Goal: Information Seeking & Learning: Find specific fact

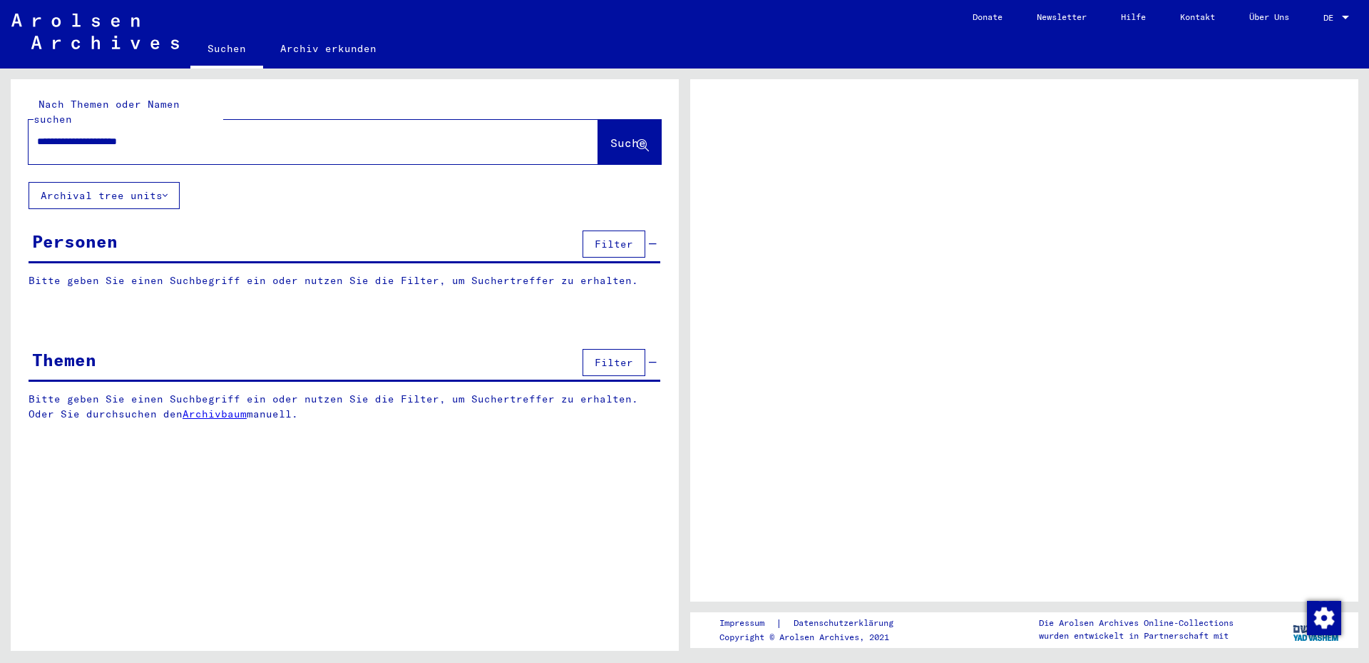
type input "**********"
click at [598, 124] on button "Suche" at bounding box center [629, 142] width 63 height 44
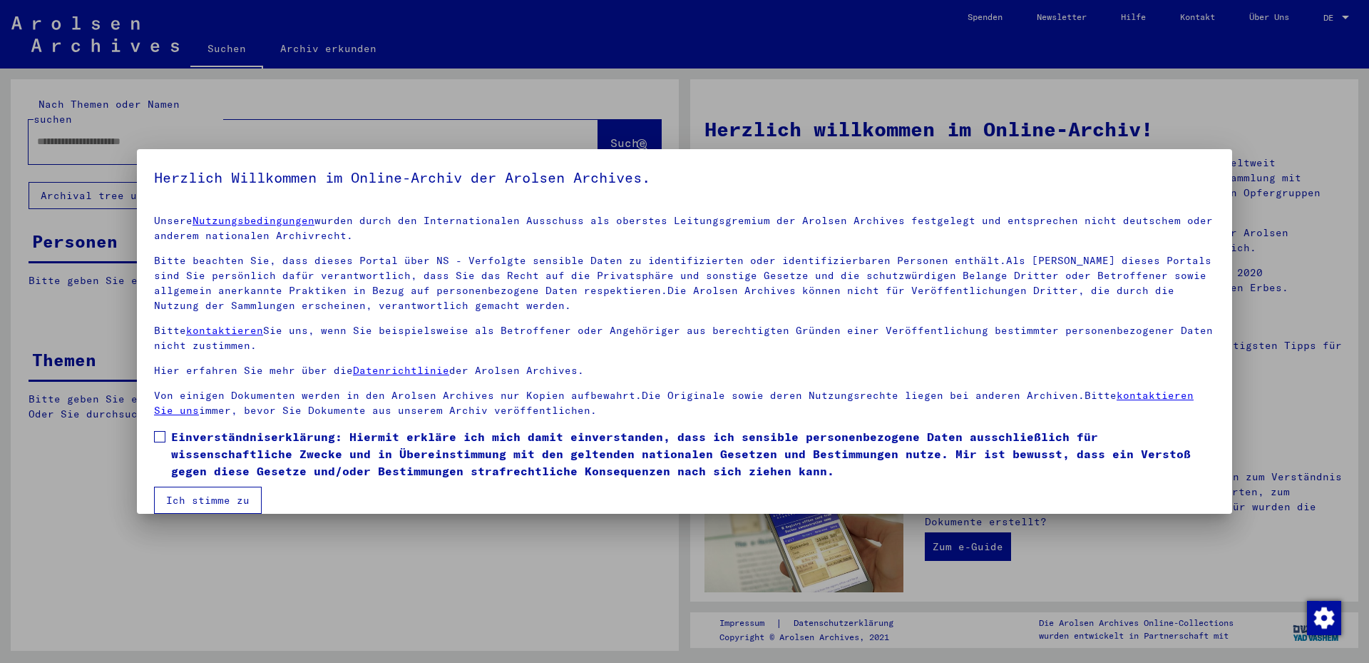
click at [166, 438] on label "Einverständniserklärung: Hiermit erkläre ich mich damit einverstanden, dass ich…" at bounding box center [684, 453] width 1061 height 51
click at [255, 494] on button "Ich stimme zu" at bounding box center [208, 499] width 108 height 27
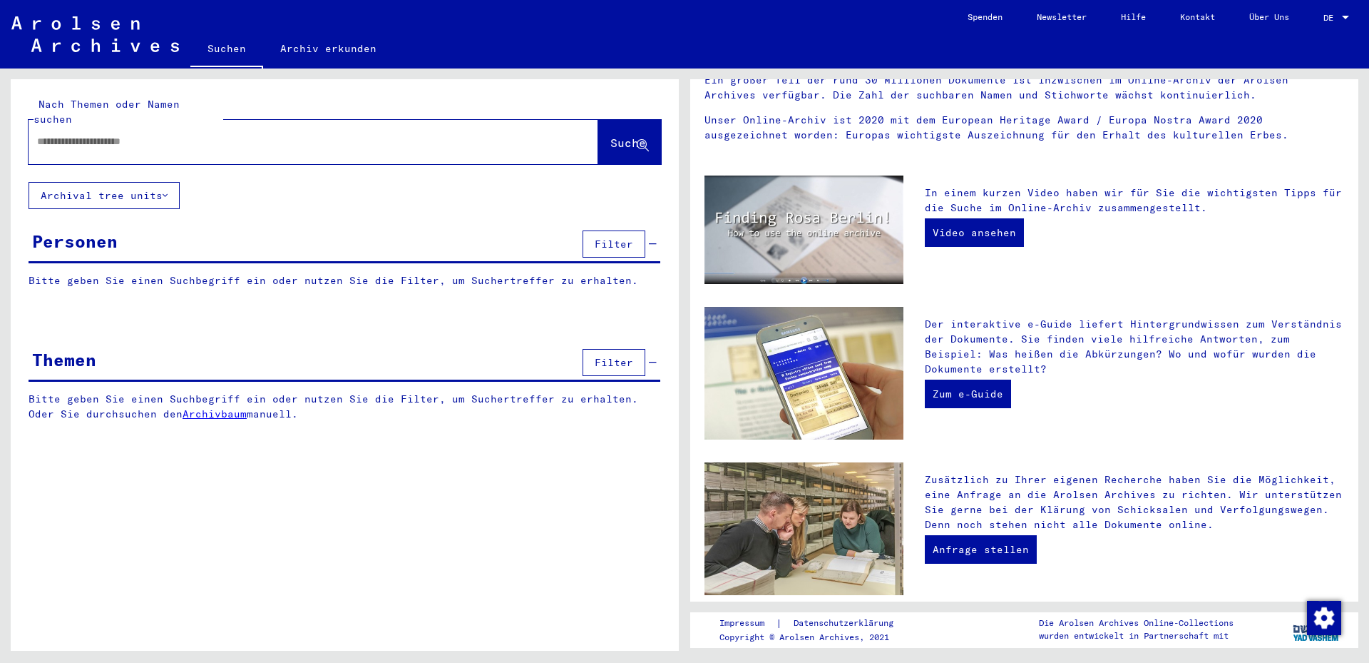
scroll to position [154, 0]
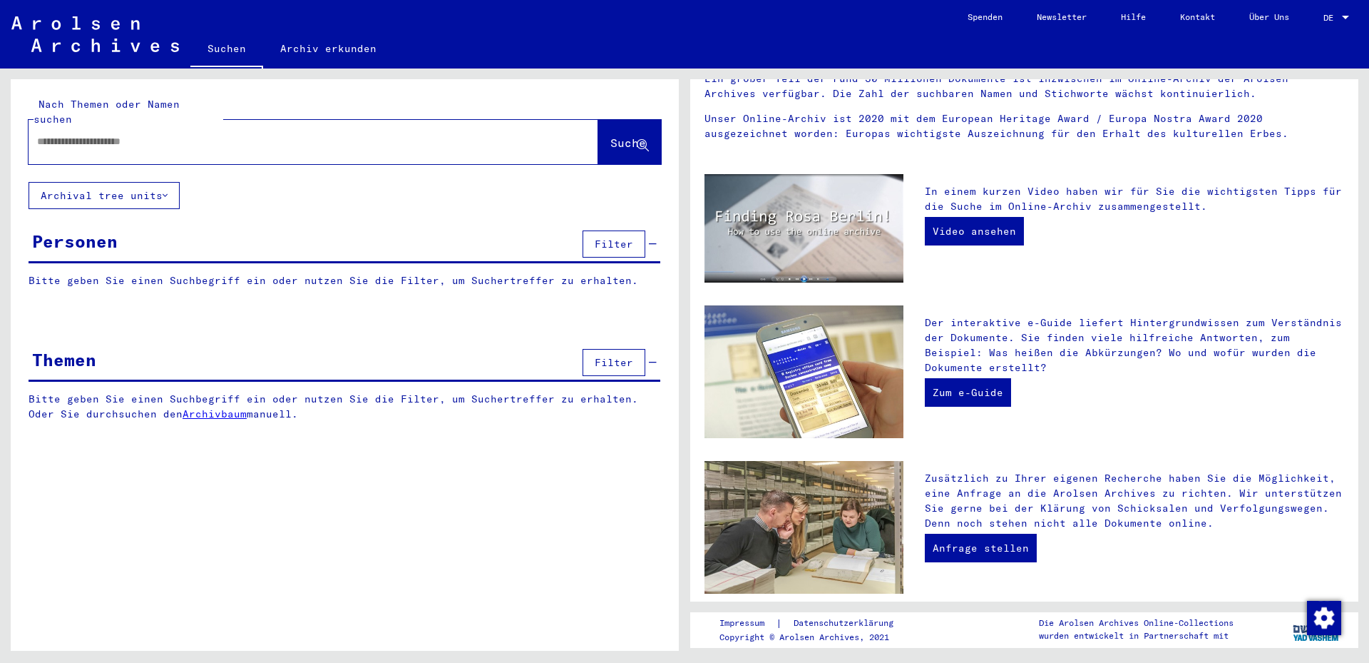
click at [166, 190] on icon at bounding box center [165, 195] width 5 height 10
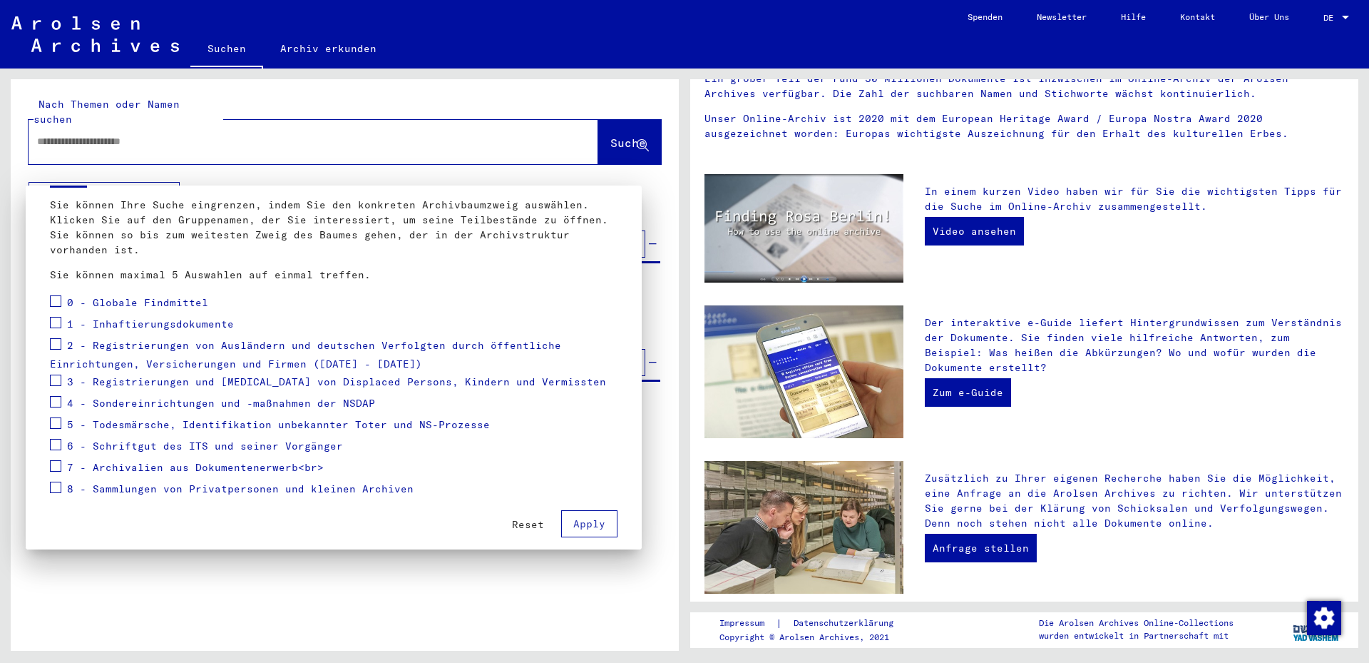
scroll to position [77, 0]
click at [568, 576] on div at bounding box center [684, 331] width 1369 height 663
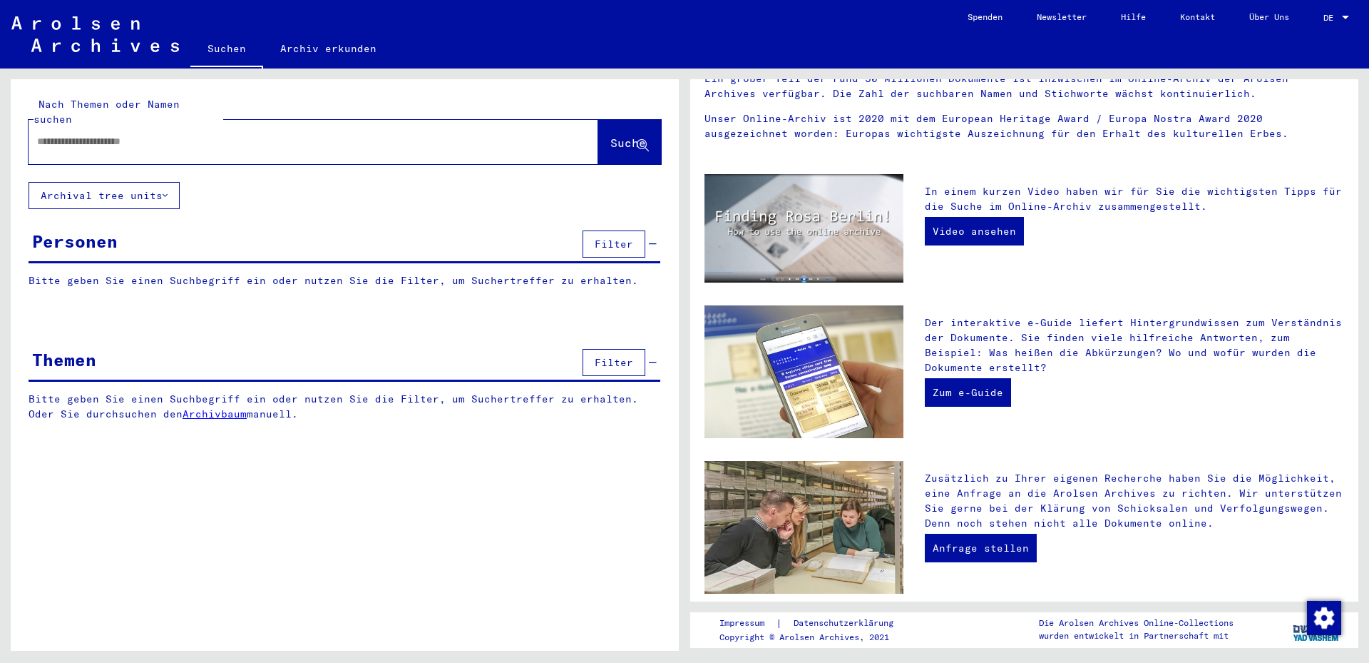
click at [342, 134] on input "text" at bounding box center [296, 141] width 519 height 15
paste input "**********"
click at [611, 136] on span "Suche" at bounding box center [629, 143] width 36 height 14
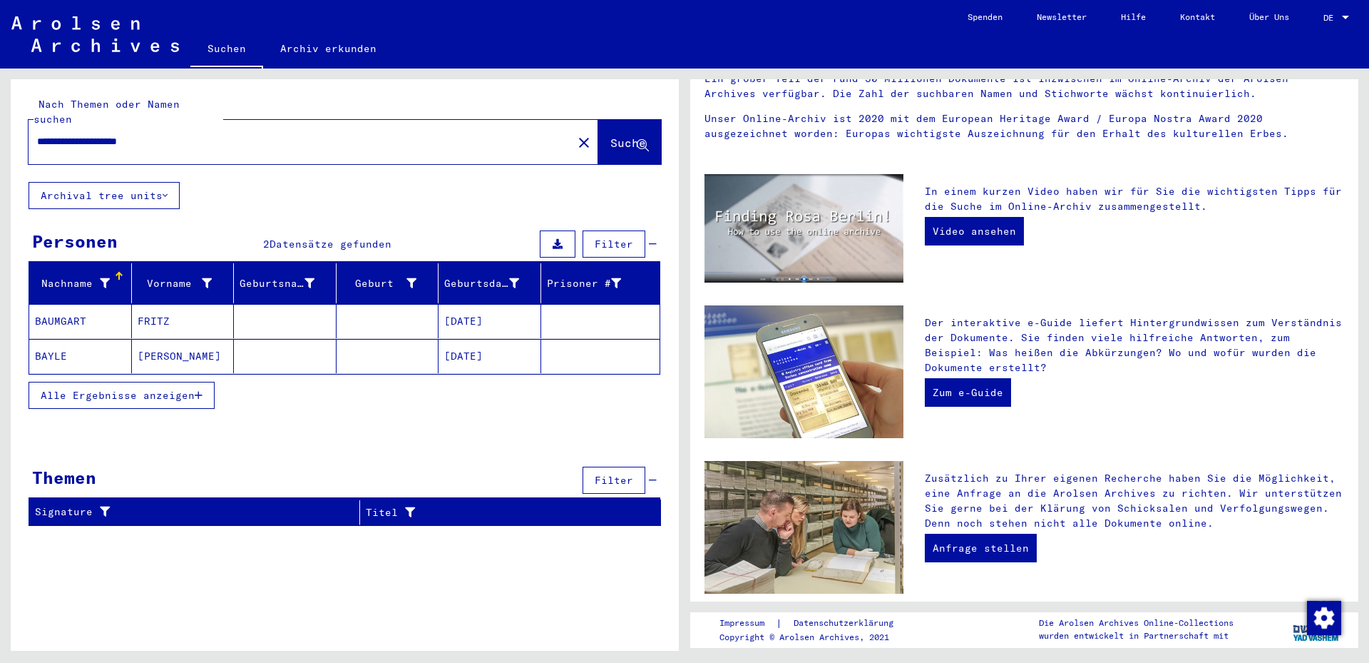
drag, startPoint x: 141, startPoint y: 126, endPoint x: 27, endPoint y: 136, distance: 114.6
click at [37, 136] on input "**********" at bounding box center [296, 141] width 519 height 15
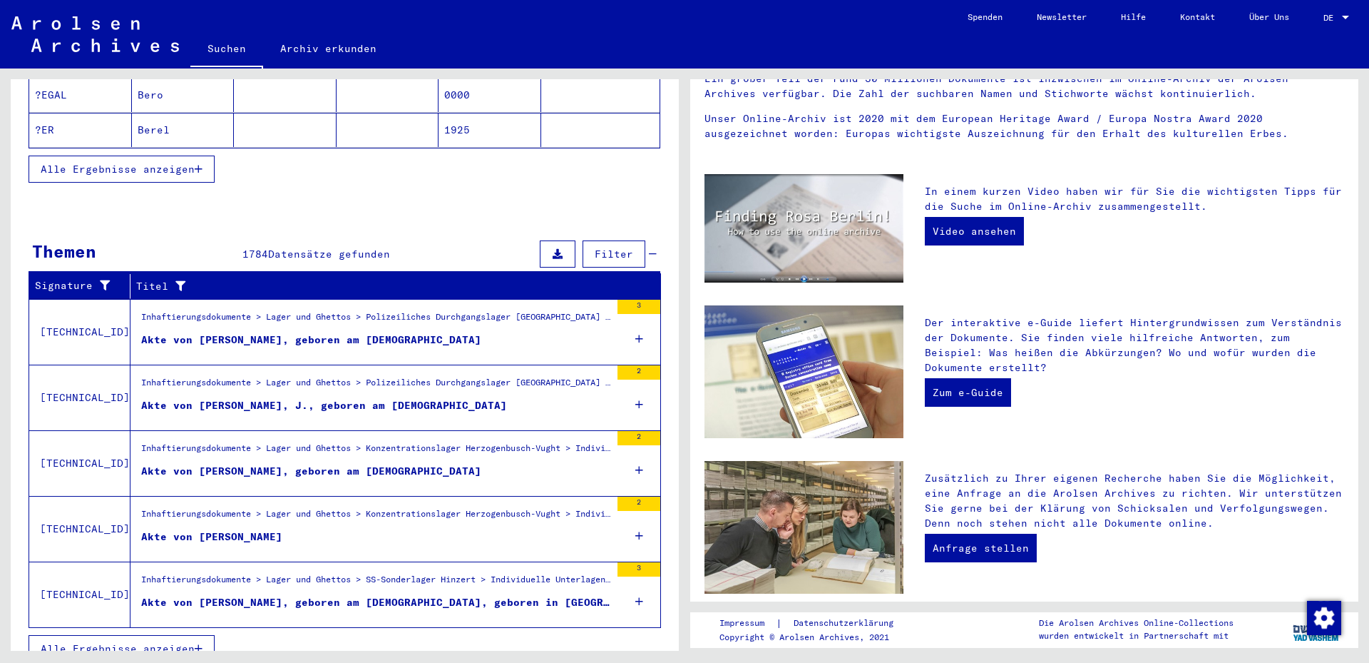
scroll to position [335, 0]
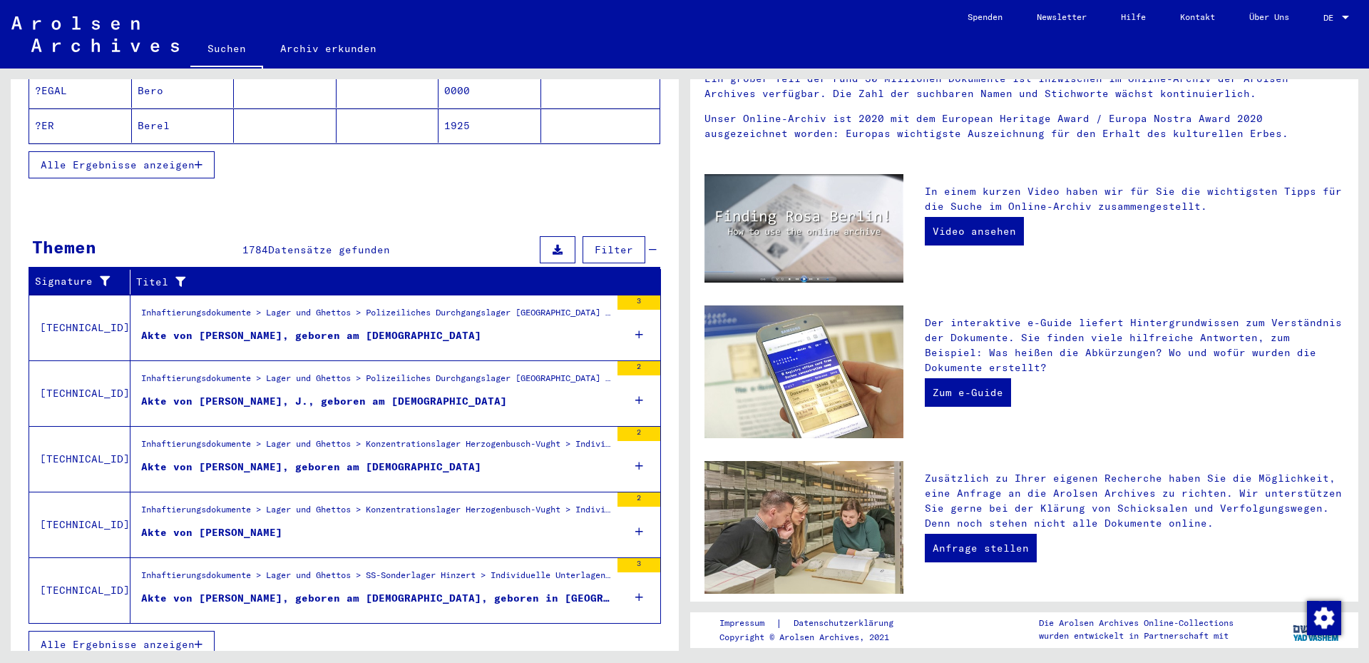
click at [343, 328] on div "Akte von [PERSON_NAME], geboren am [DEMOGRAPHIC_DATA]" at bounding box center [311, 335] width 340 height 15
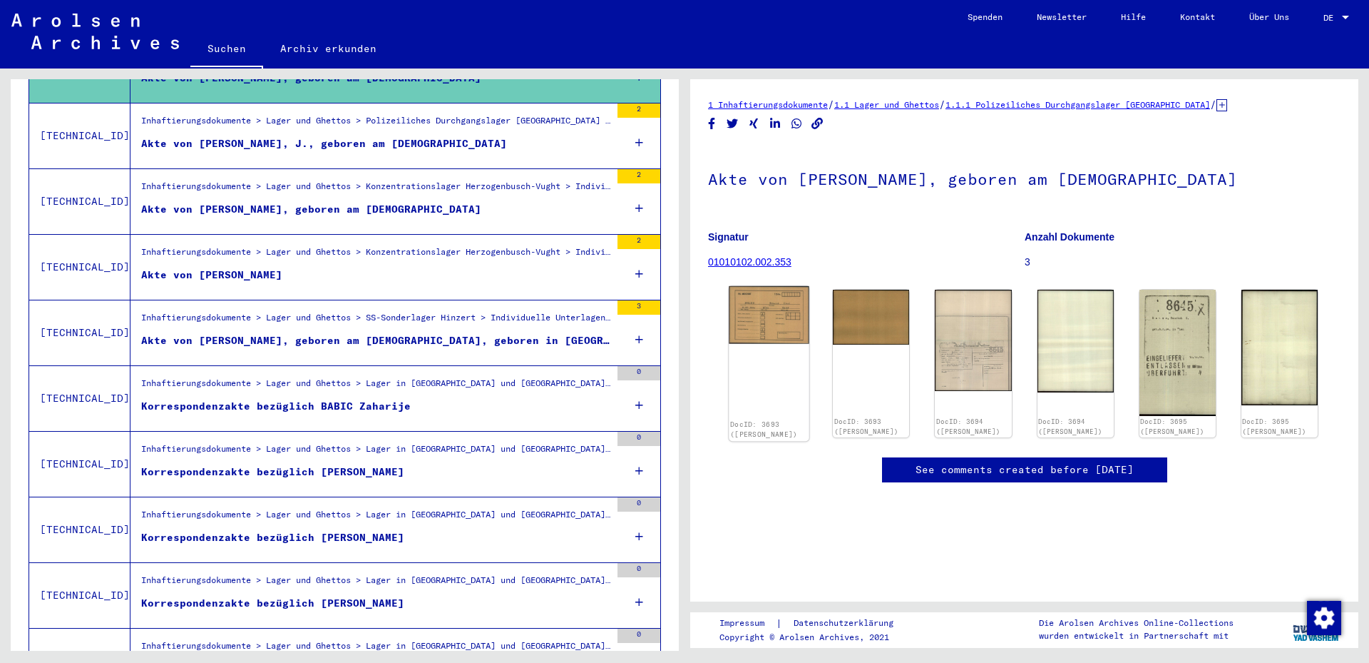
click at [768, 320] on img at bounding box center [769, 314] width 81 height 57
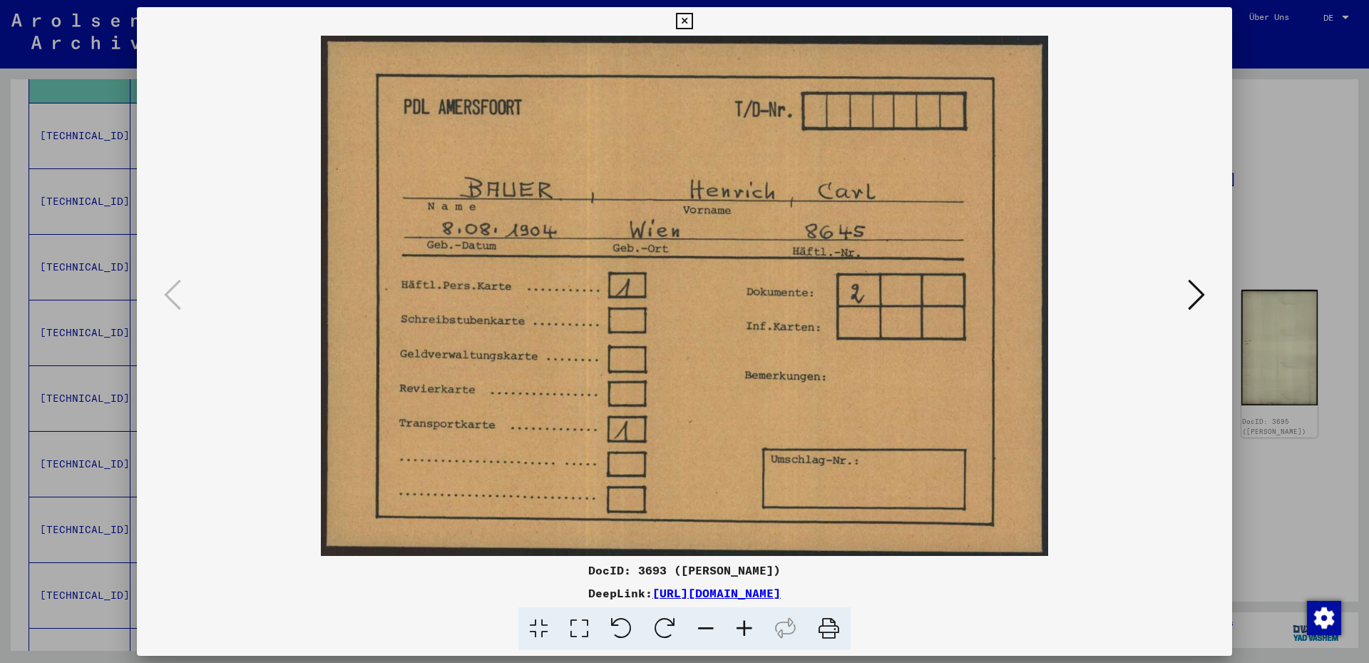
click at [1190, 292] on icon at bounding box center [1196, 294] width 17 height 34
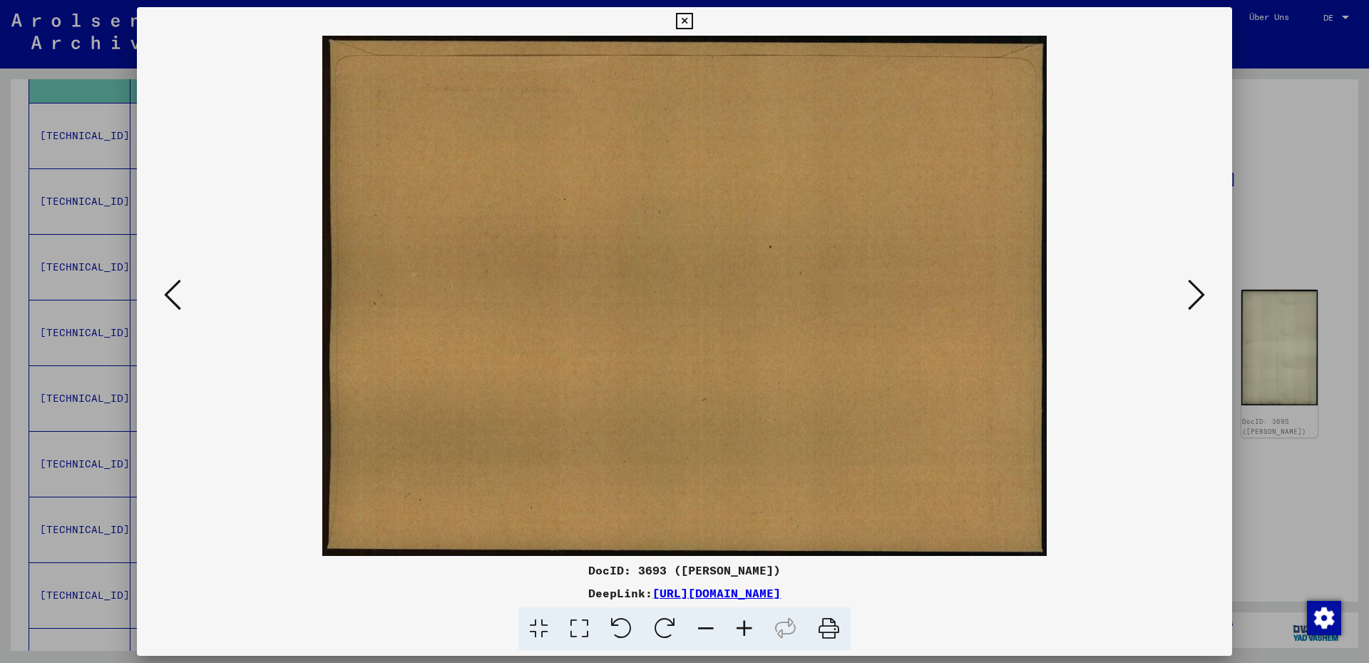
click at [1190, 292] on icon at bounding box center [1196, 294] width 17 height 34
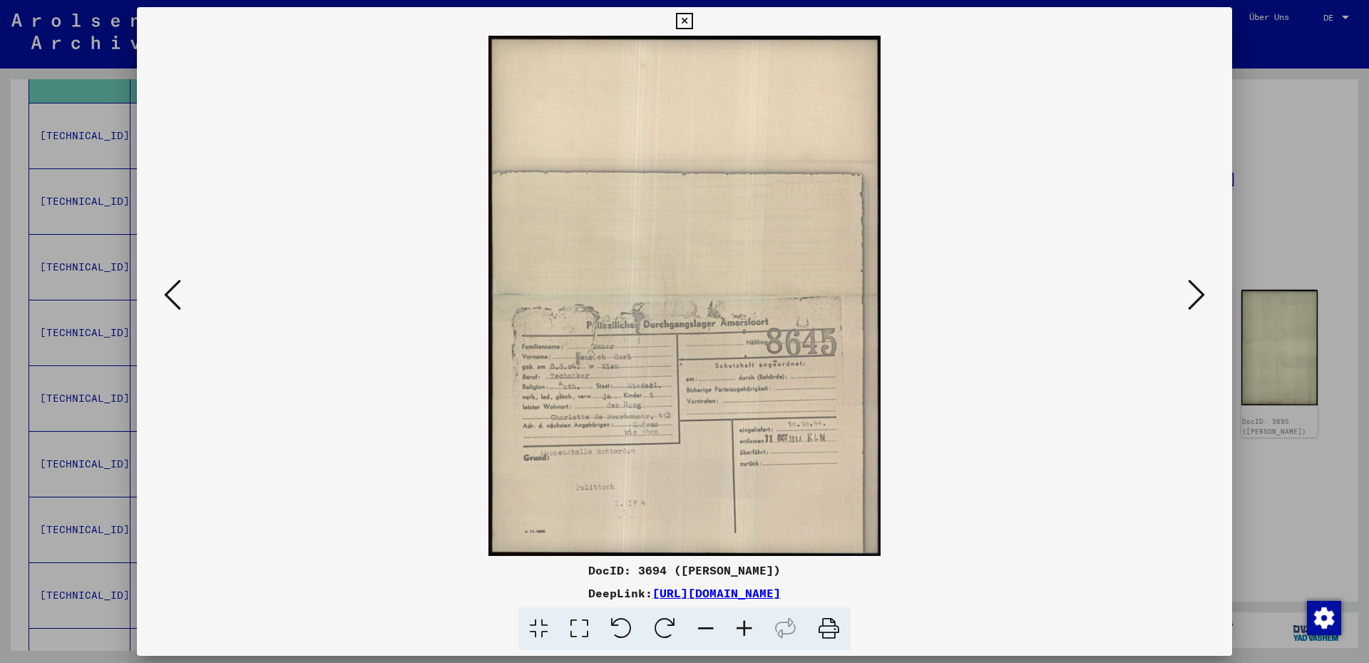
click at [1196, 294] on icon at bounding box center [1196, 294] width 17 height 34
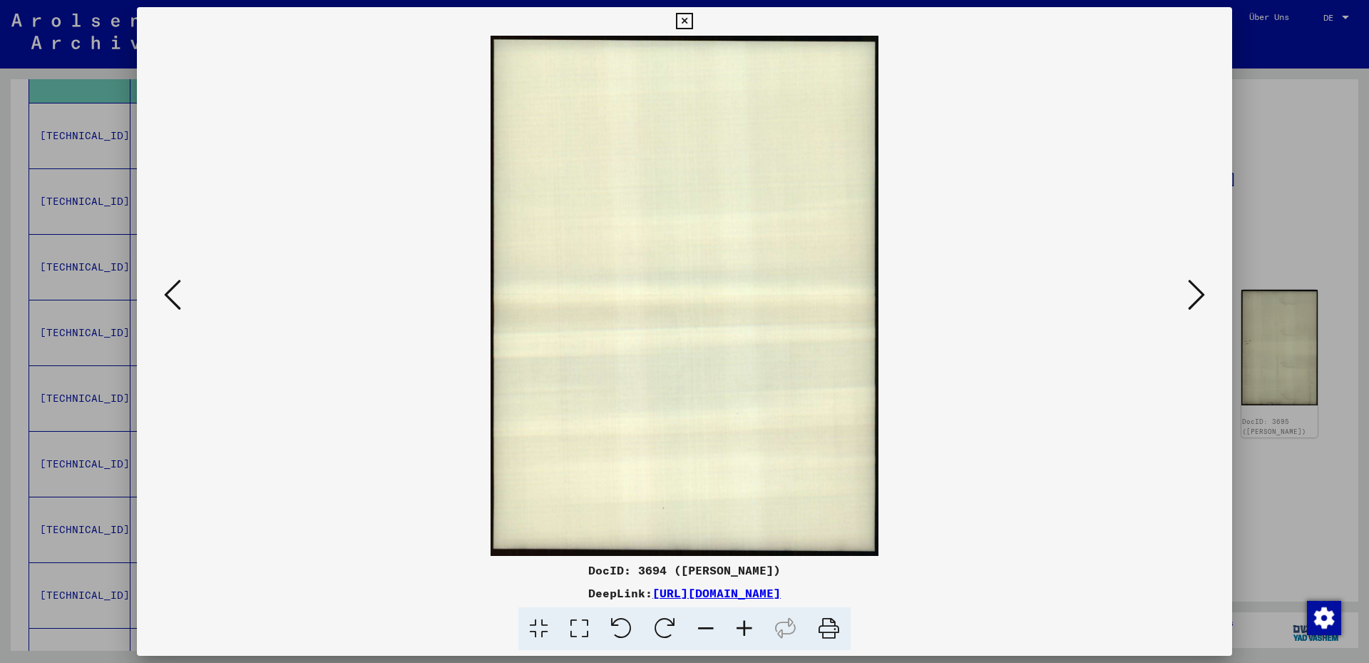
click at [1196, 294] on icon at bounding box center [1196, 294] width 17 height 34
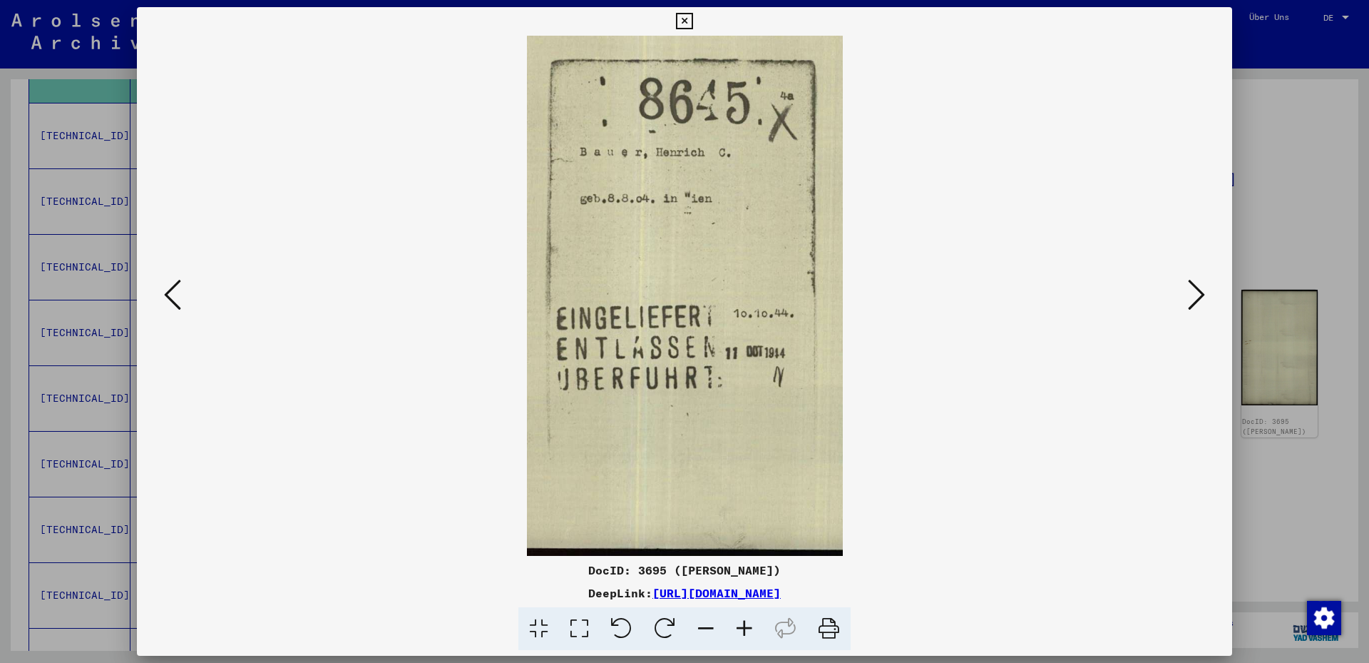
click at [1196, 294] on icon at bounding box center [1196, 294] width 17 height 34
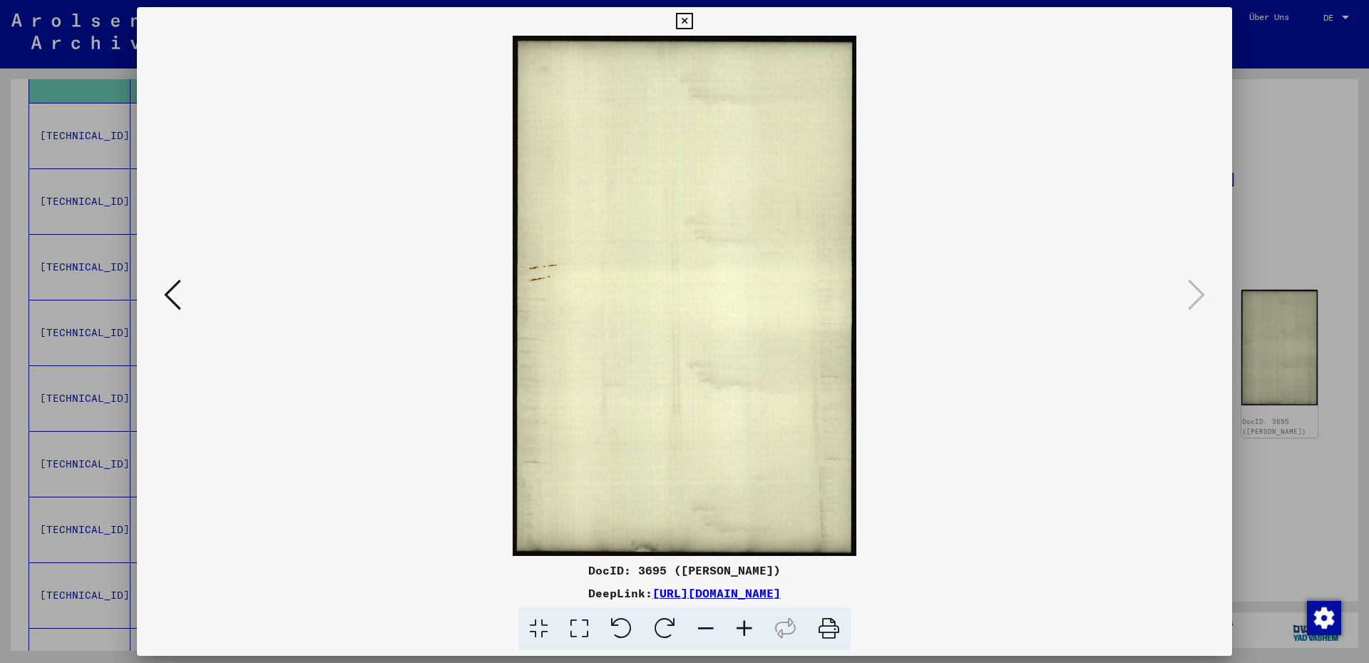
click at [693, 19] on icon at bounding box center [684, 21] width 16 height 17
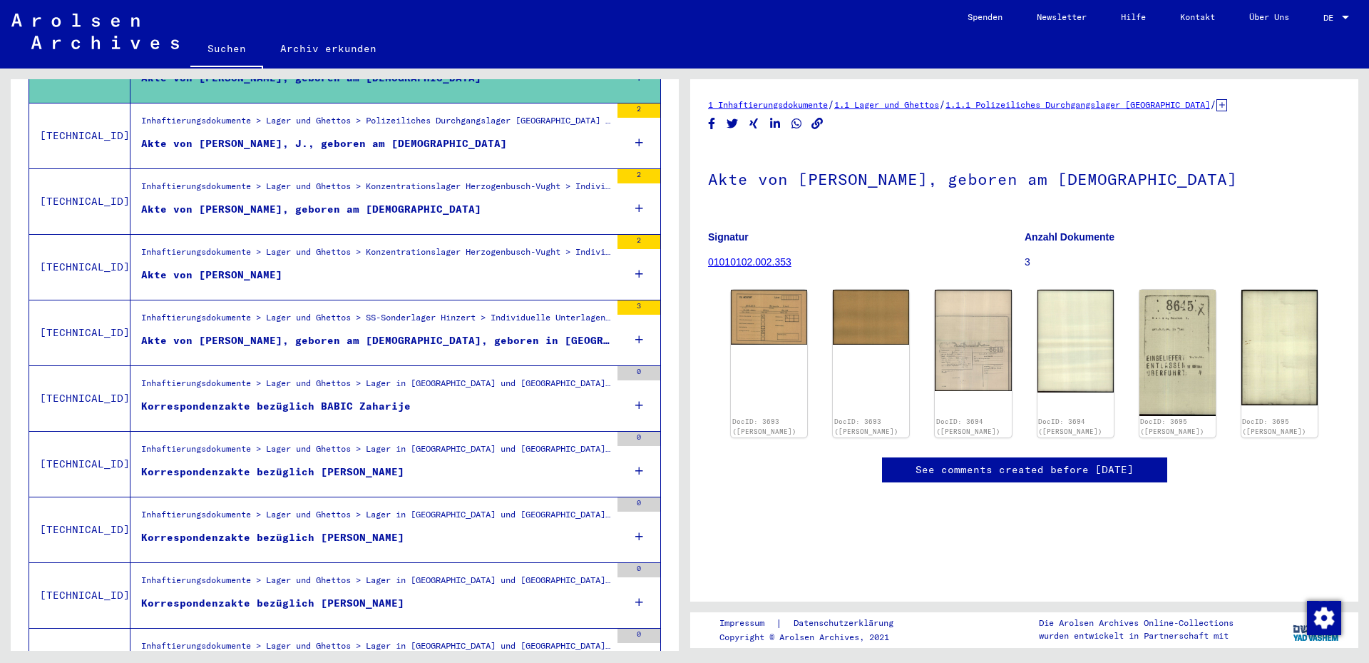
click at [302, 399] on div "Korrespondenzakte bezüglich BABIC Zaharije" at bounding box center [276, 406] width 270 height 15
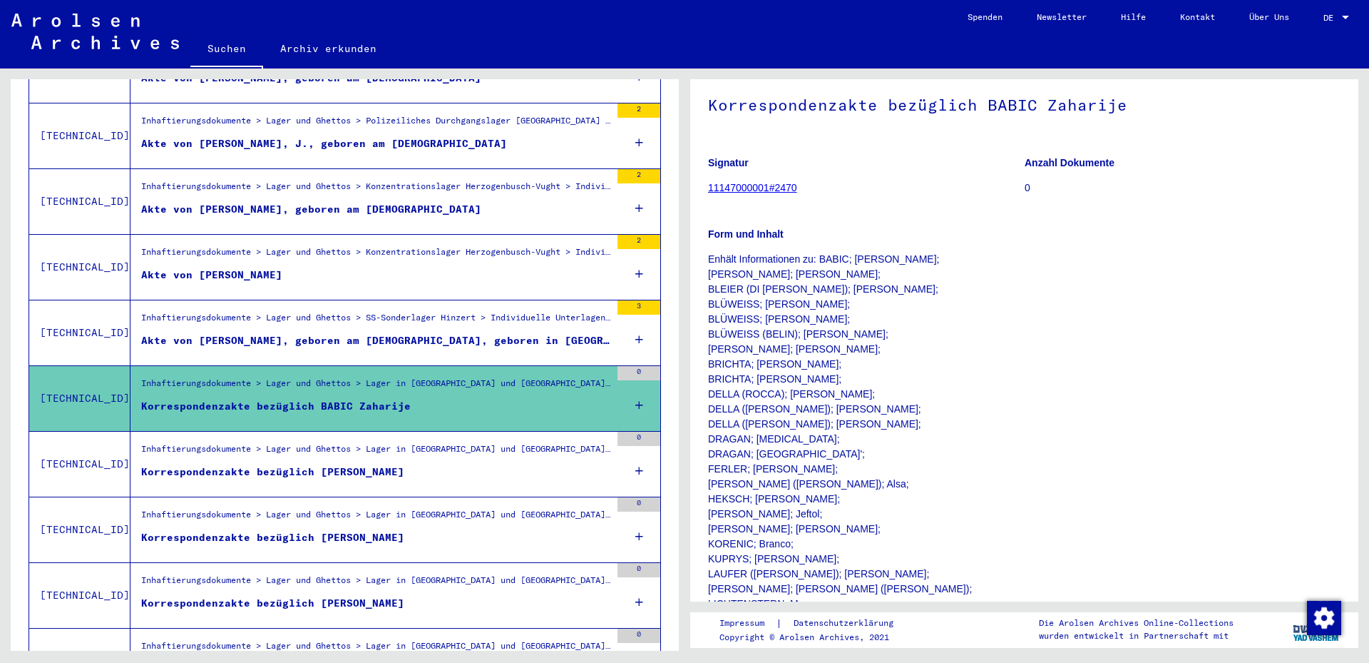
scroll to position [77, 0]
click at [737, 275] on p "Enhält Informationen zu: BABIC; [PERSON_NAME]; [PERSON_NAME]; [PERSON_NAME]; [P…" at bounding box center [1024, 586] width 633 height 674
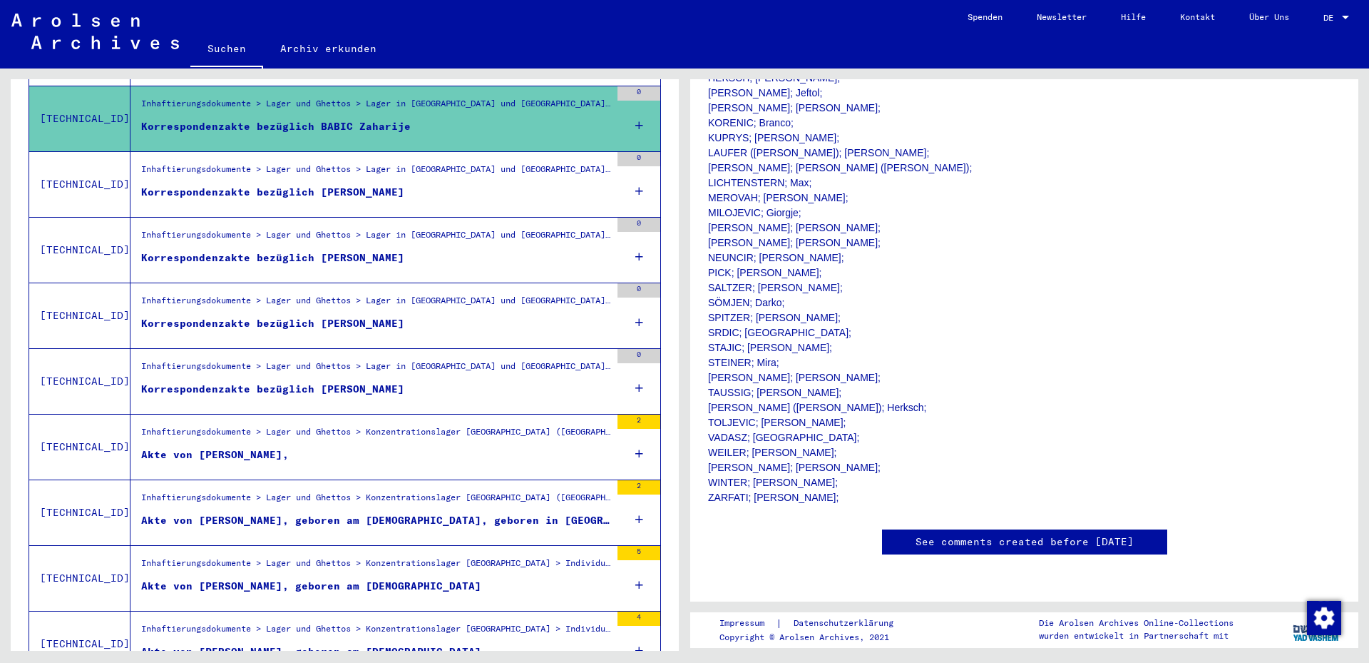
scroll to position [643, 0]
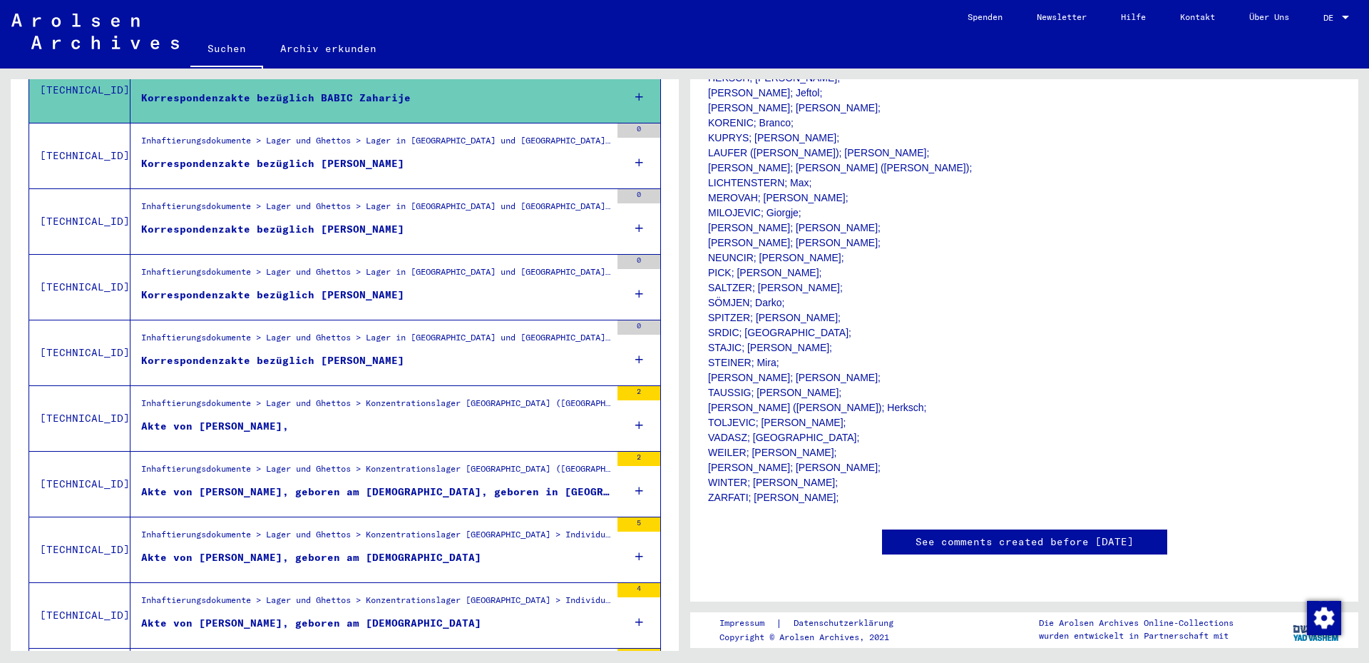
click at [282, 484] on div "Akte von [PERSON_NAME], geboren am [DEMOGRAPHIC_DATA], geboren in [GEOGRAPHIC_D…" at bounding box center [375, 491] width 469 height 15
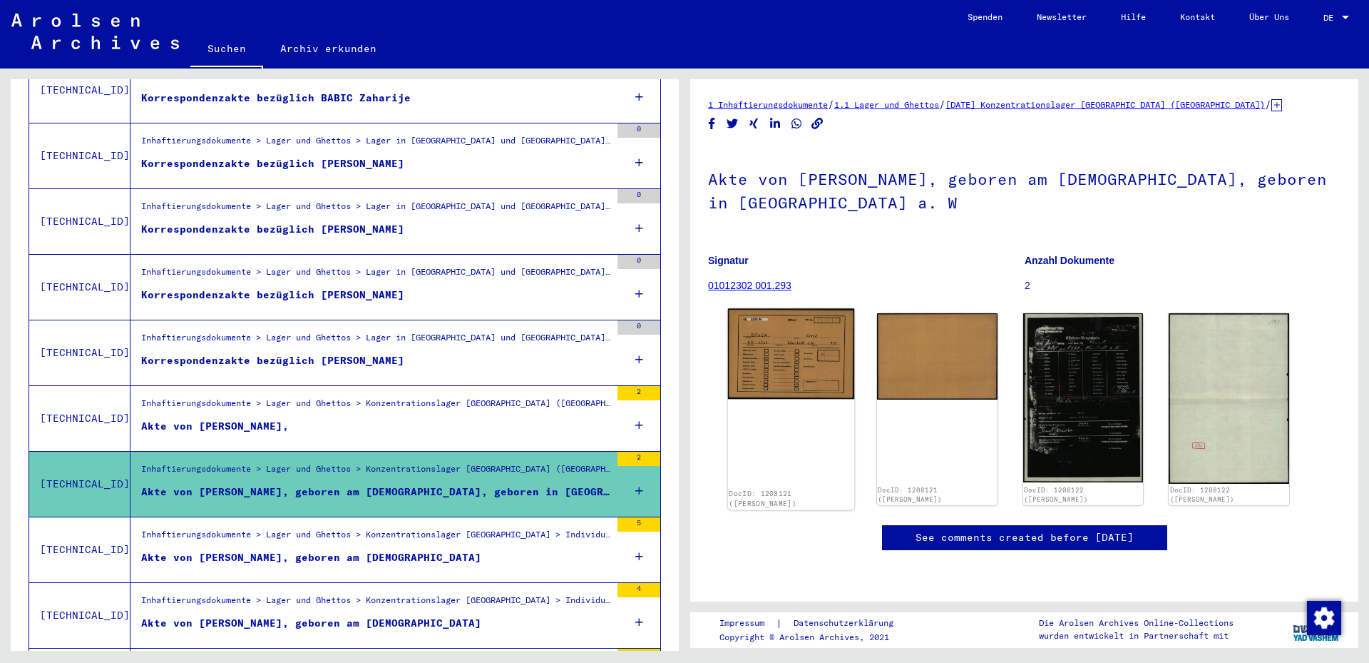
click at [787, 379] on img at bounding box center [791, 353] width 126 height 91
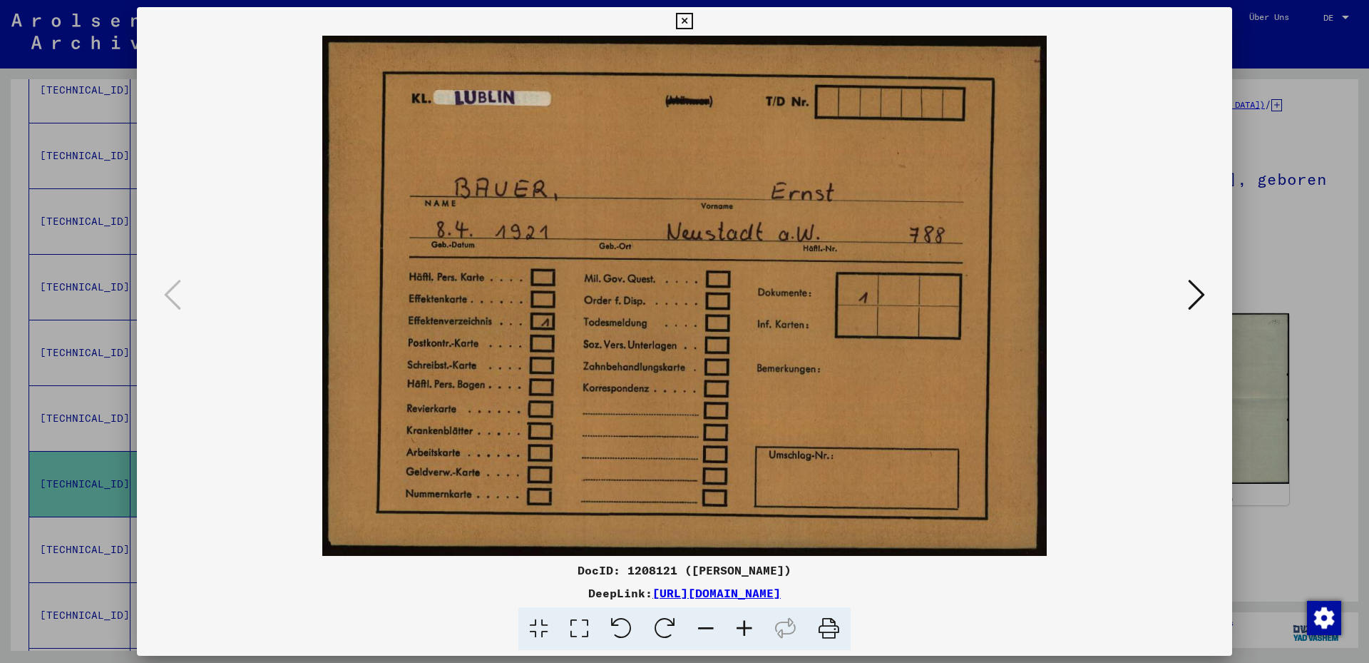
click at [1192, 292] on icon at bounding box center [1196, 294] width 17 height 34
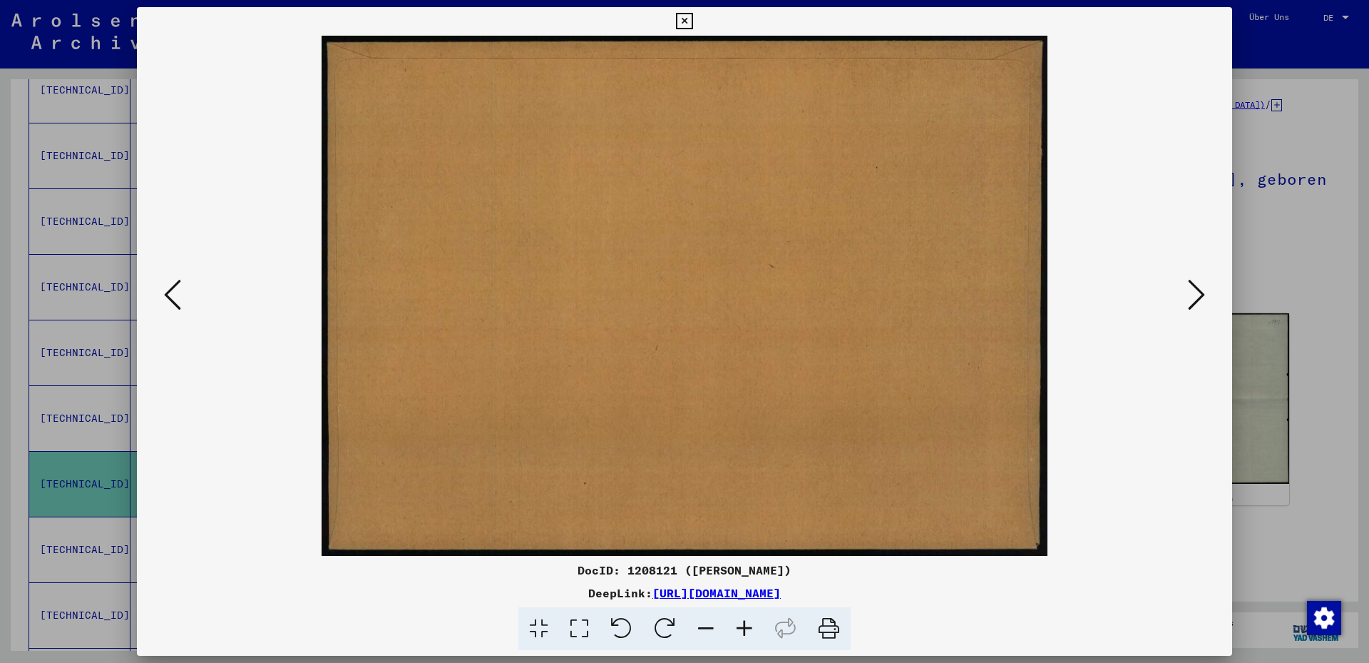
click at [1192, 292] on icon at bounding box center [1196, 294] width 17 height 34
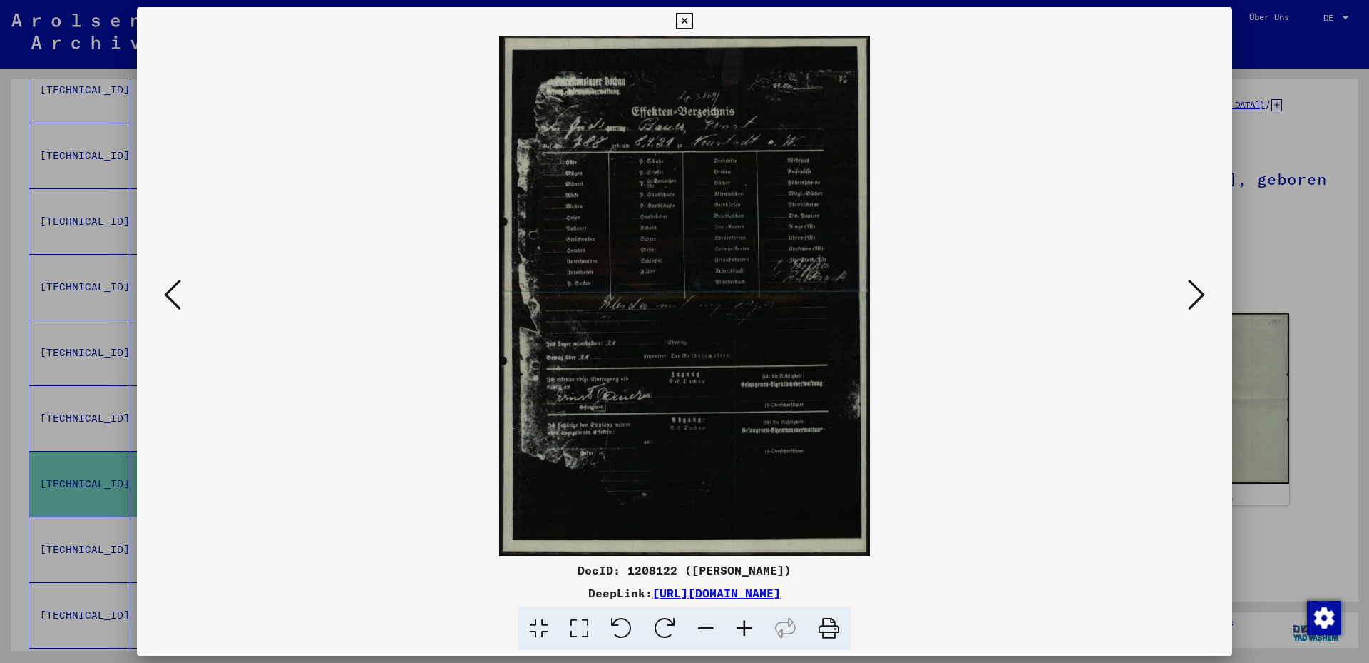
click at [1192, 292] on icon at bounding box center [1196, 294] width 17 height 34
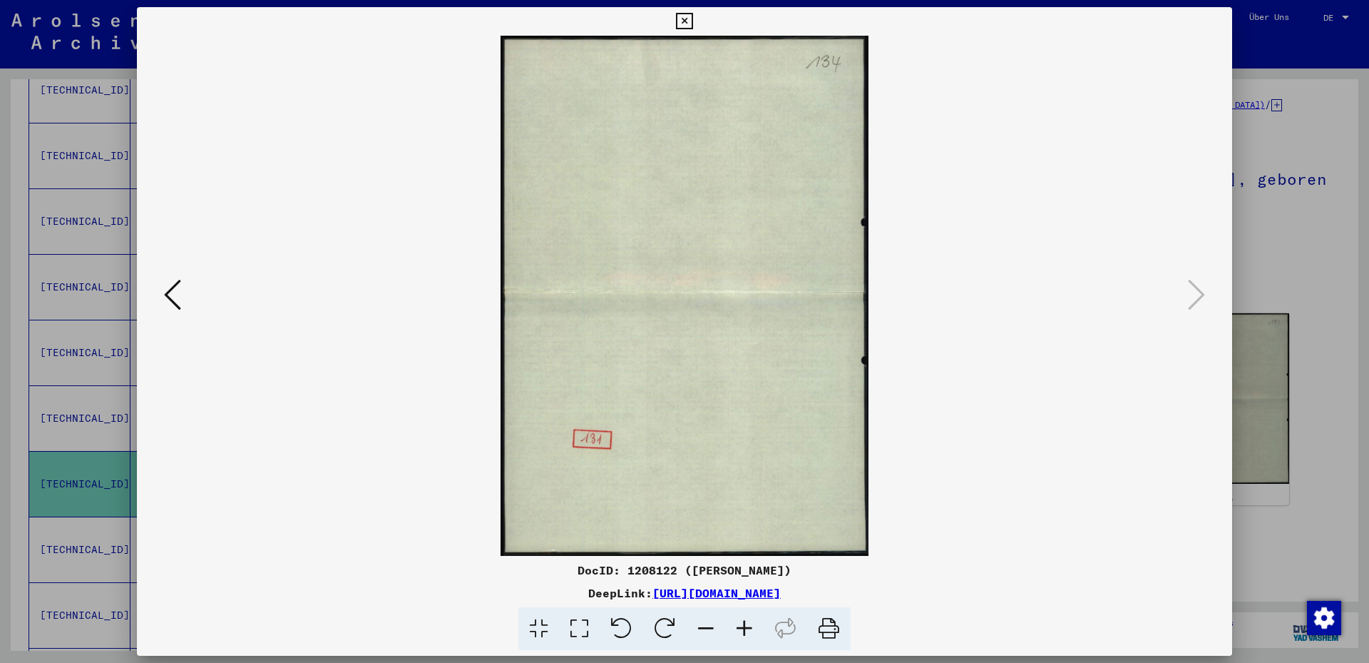
click at [693, 21] on icon at bounding box center [684, 21] width 16 height 17
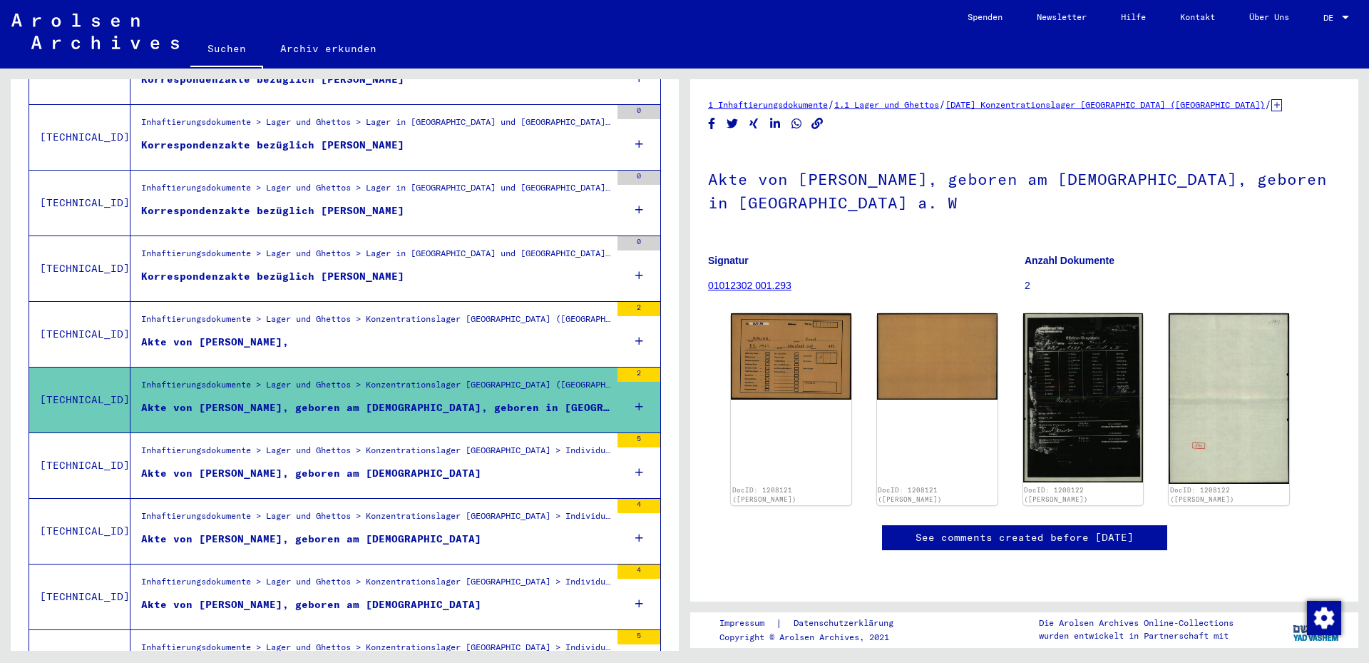
scroll to position [1028, 0]
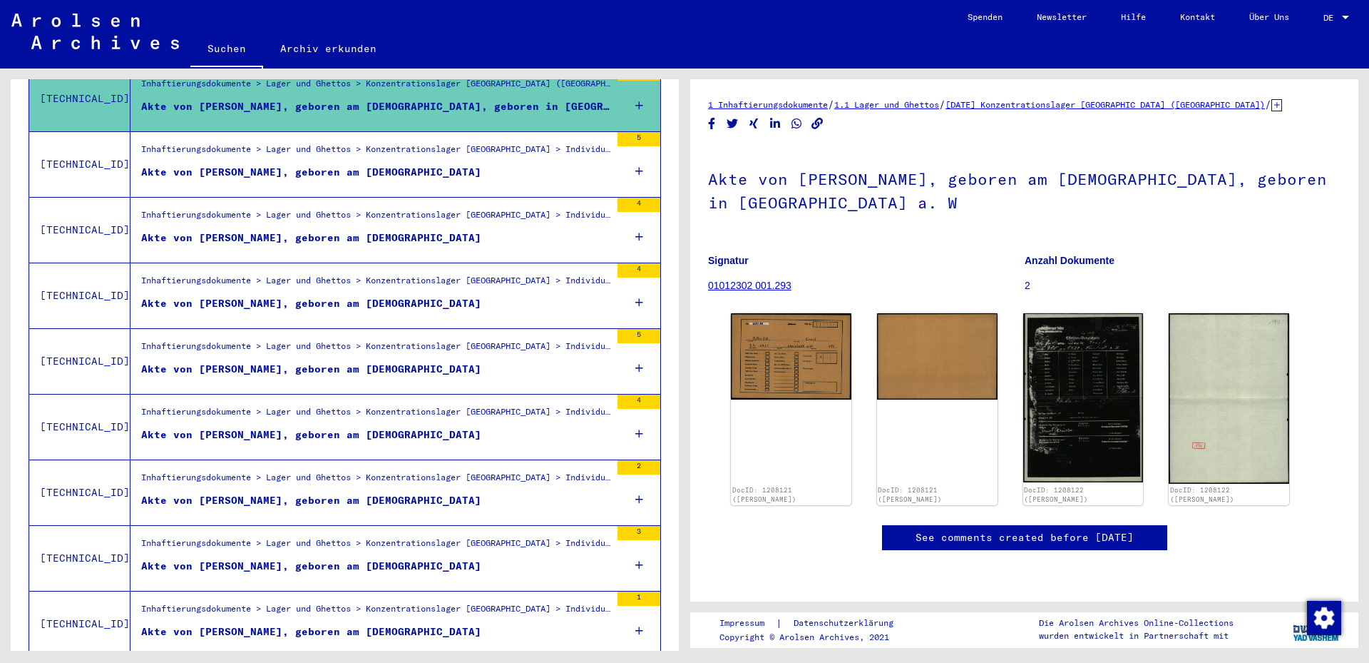
click at [322, 165] on div "Akte von [PERSON_NAME], geboren am [DEMOGRAPHIC_DATA]" at bounding box center [311, 172] width 340 height 15
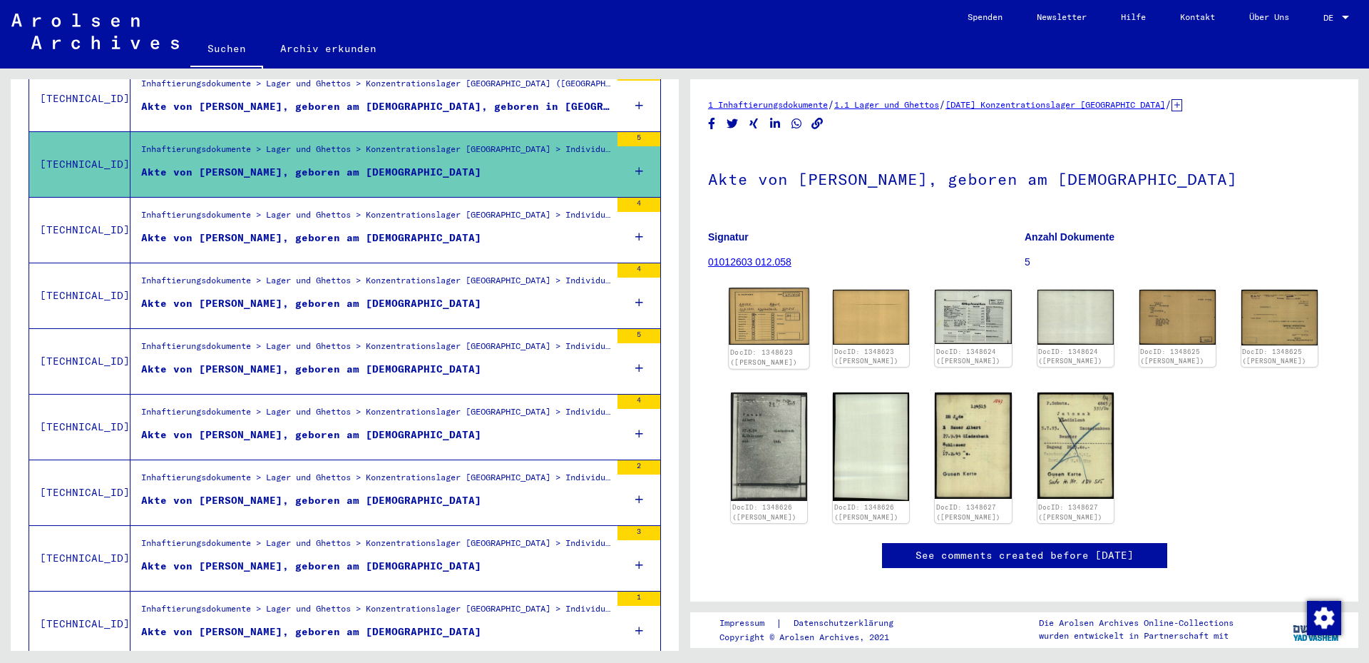
click at [766, 315] on img at bounding box center [769, 316] width 81 height 57
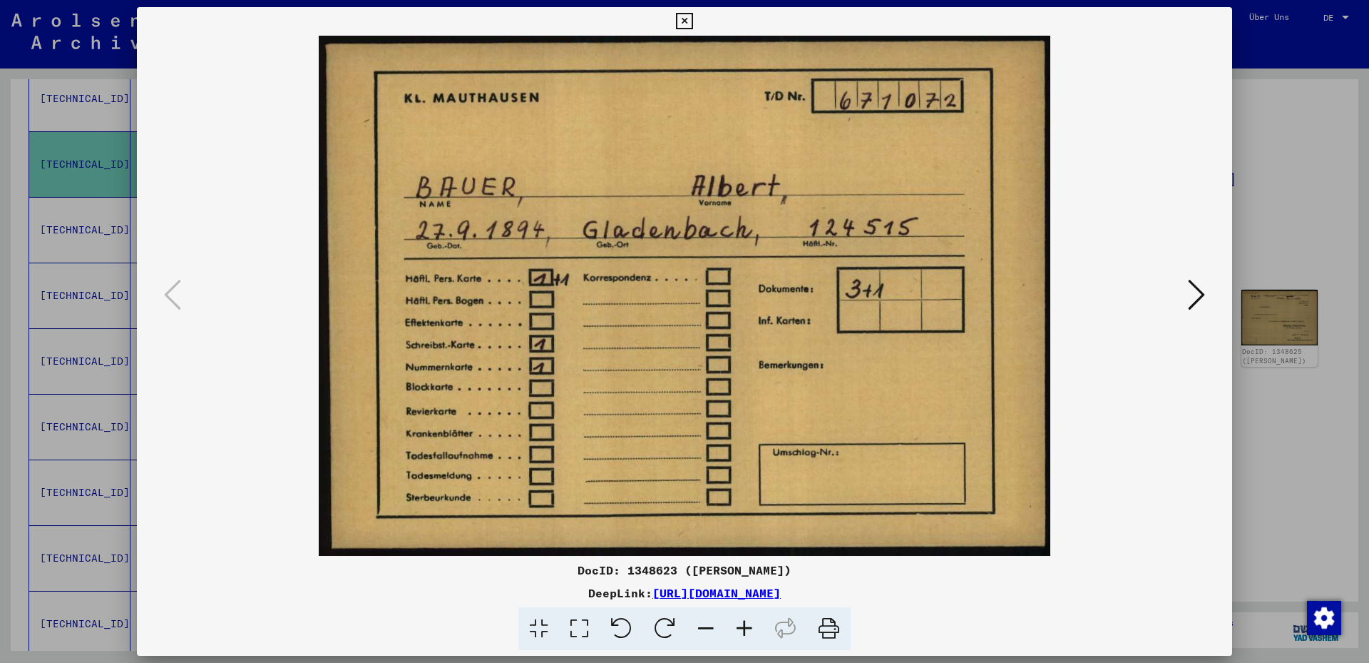
click at [1202, 292] on icon at bounding box center [1196, 294] width 17 height 34
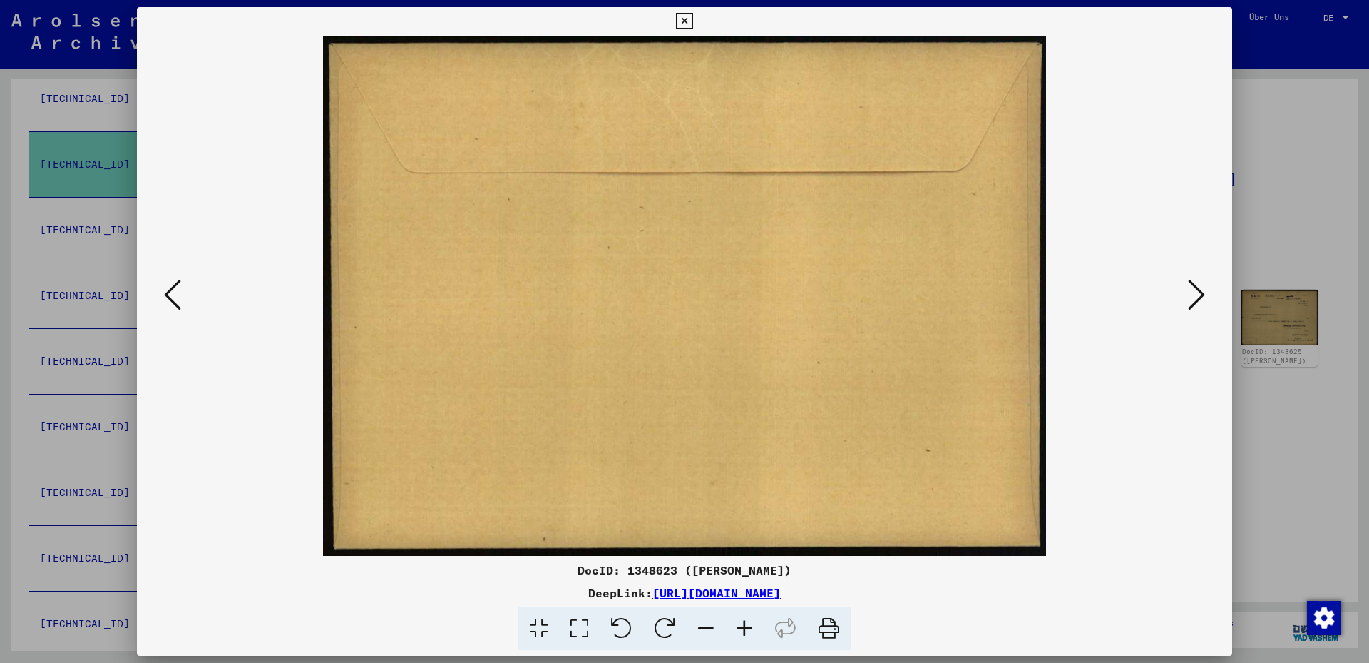
click at [1202, 292] on icon at bounding box center [1196, 294] width 17 height 34
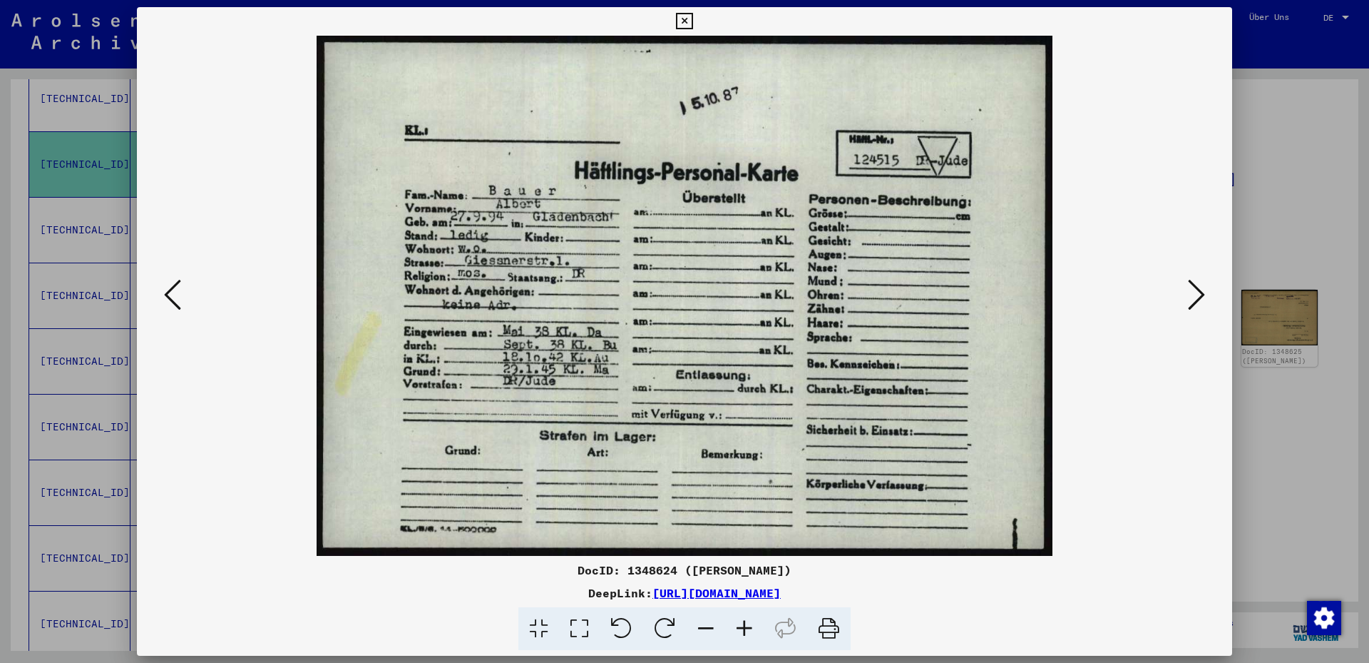
click at [1202, 292] on icon at bounding box center [1196, 294] width 17 height 34
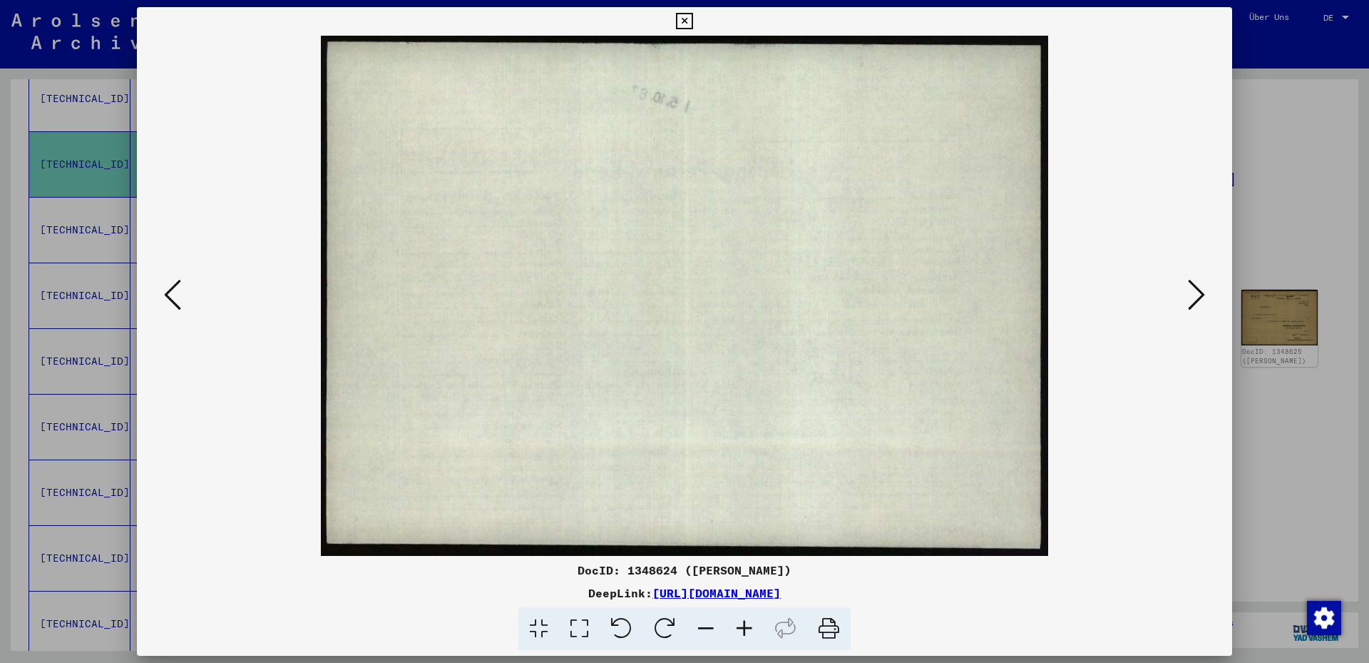
click at [1202, 292] on icon at bounding box center [1196, 294] width 17 height 34
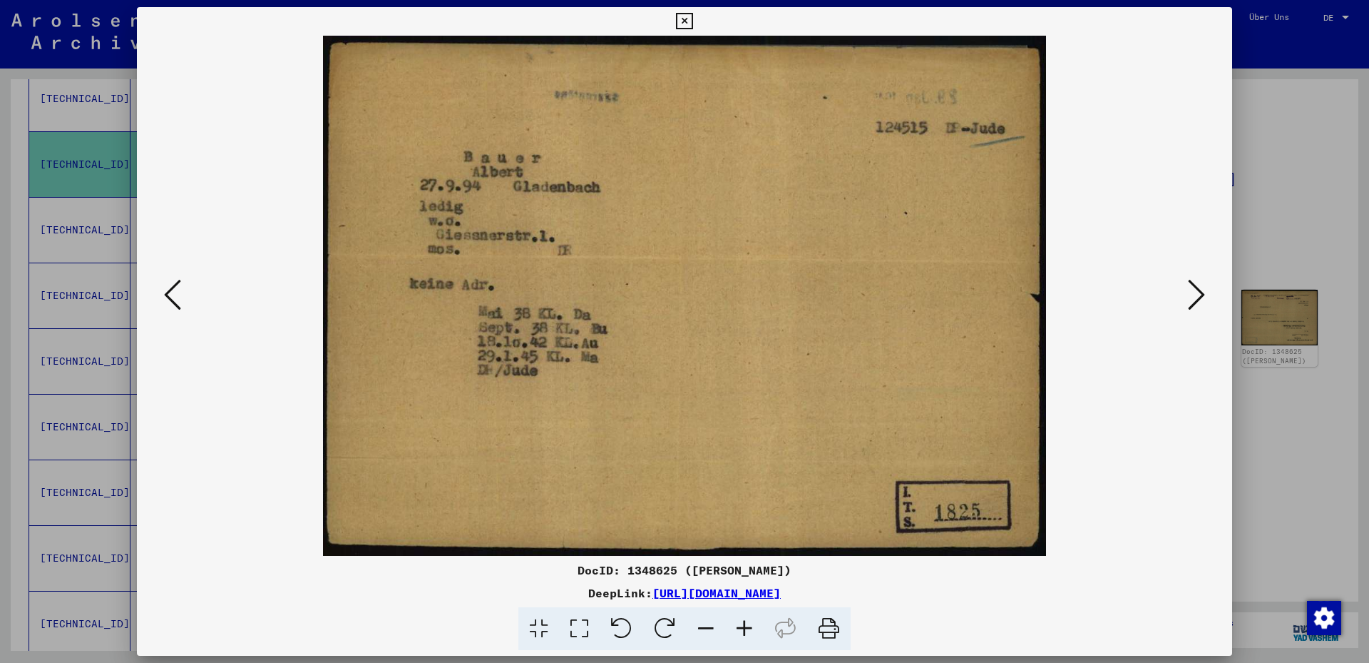
click at [693, 20] on icon at bounding box center [684, 21] width 16 height 17
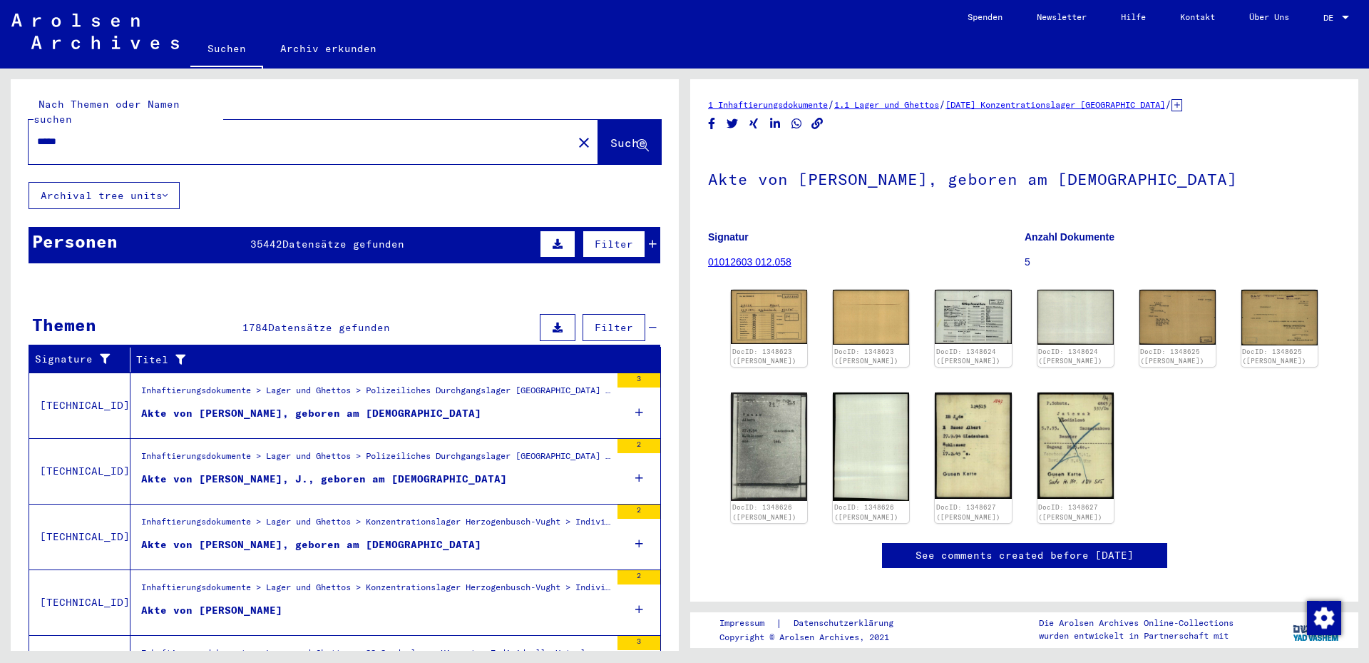
drag, startPoint x: 131, startPoint y: 123, endPoint x: 0, endPoint y: 135, distance: 131.7
click at [37, 135] on input "*****" at bounding box center [300, 141] width 527 height 15
click at [611, 136] on span "Suche" at bounding box center [629, 143] width 36 height 14
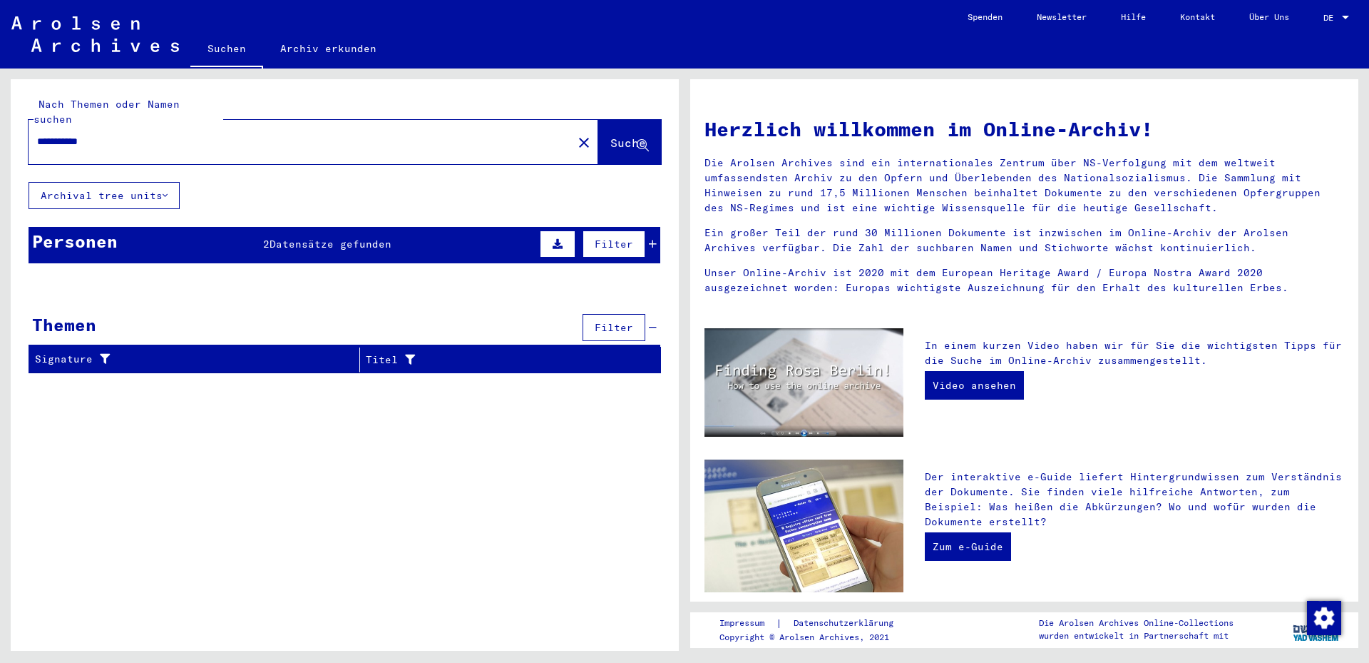
click at [355, 238] on span "Datensätze gefunden" at bounding box center [331, 244] width 122 height 13
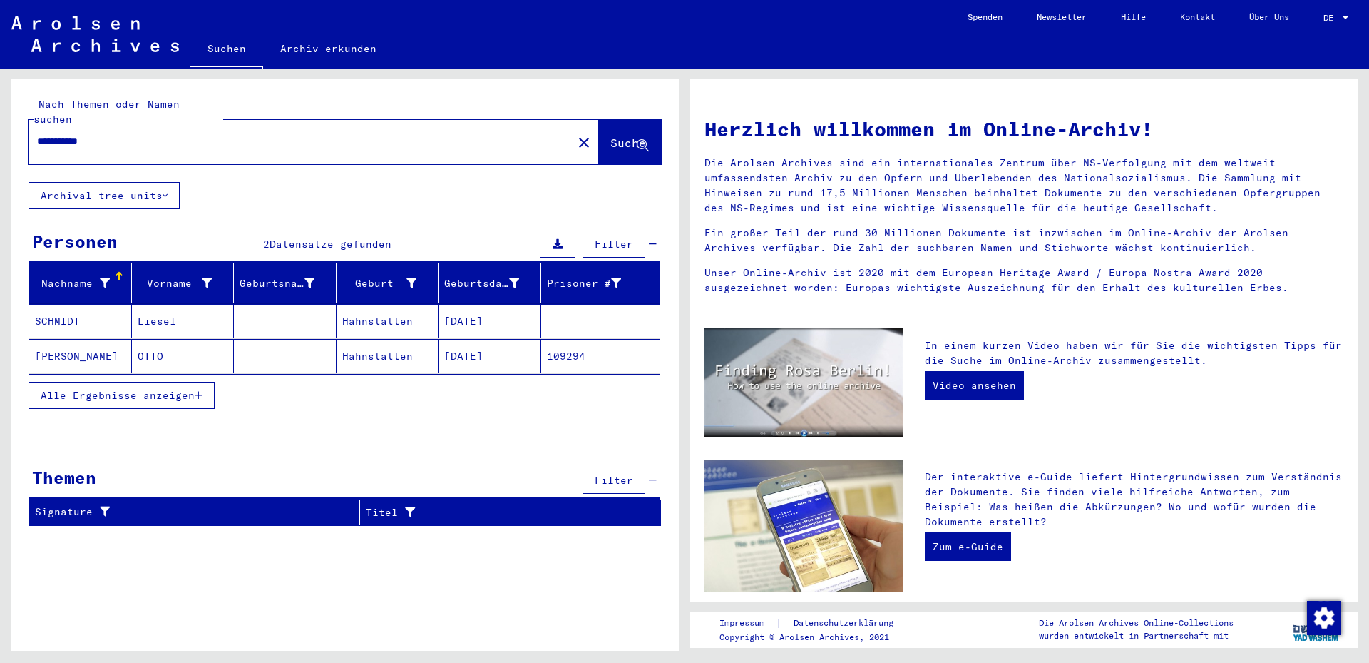
click at [198, 390] on icon "button" at bounding box center [199, 395] width 8 height 10
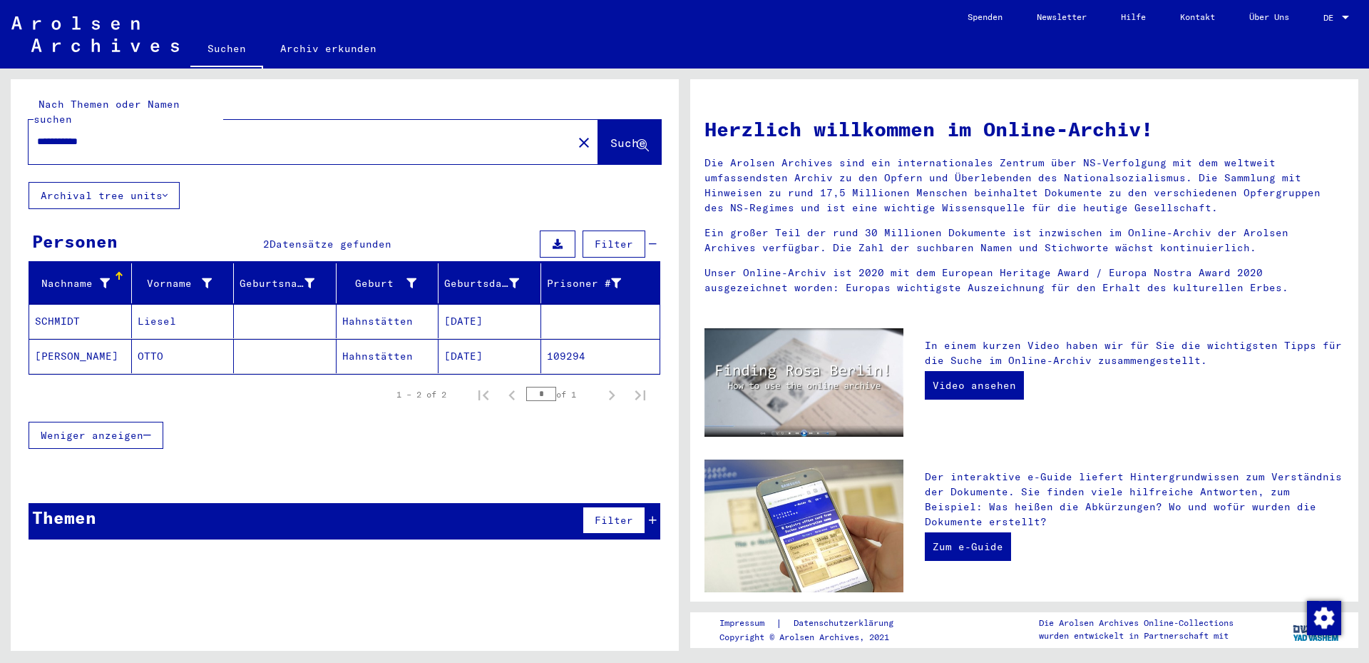
click at [163, 309] on mat-cell "Liesel" at bounding box center [183, 321] width 103 height 34
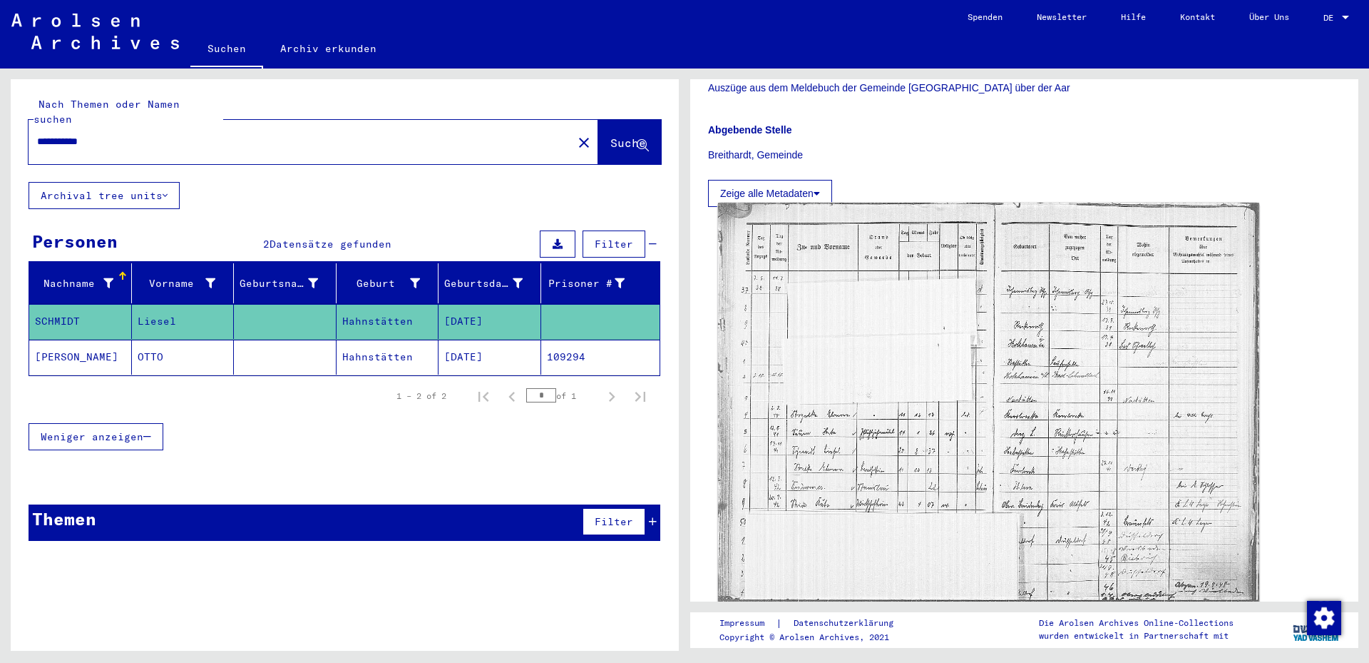
scroll to position [308, 0]
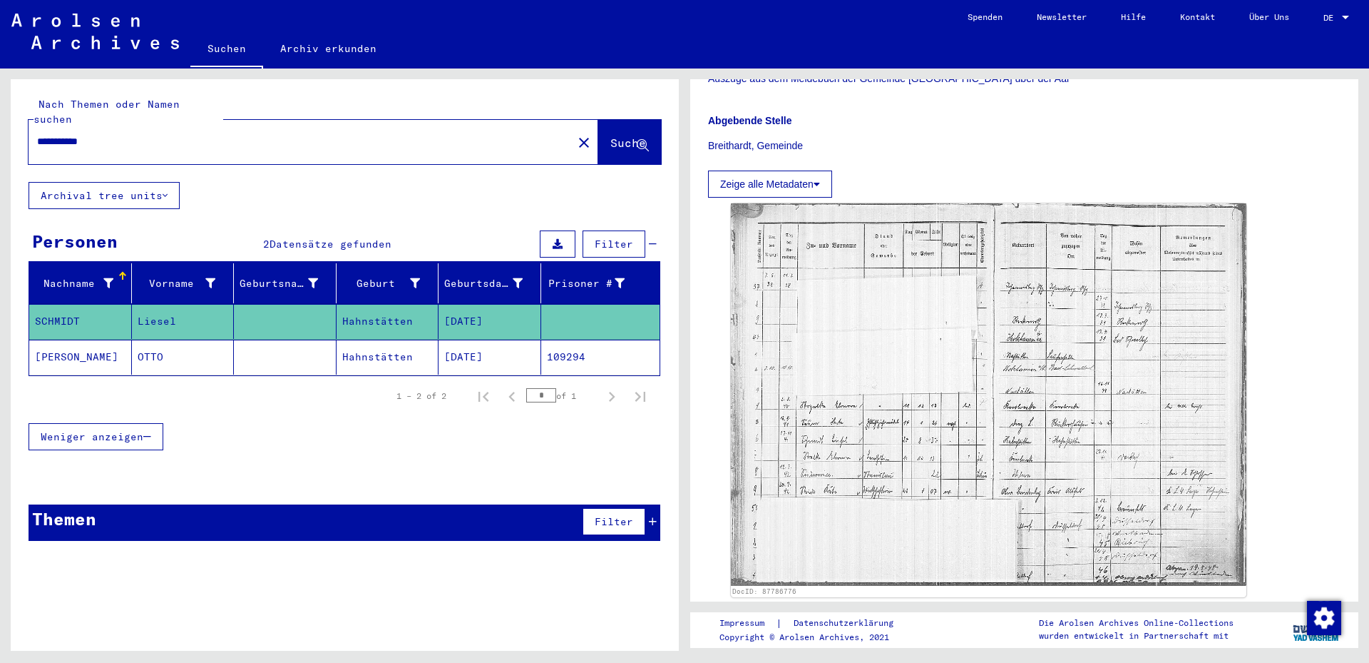
click at [178, 340] on mat-cell "OTTO" at bounding box center [183, 357] width 103 height 35
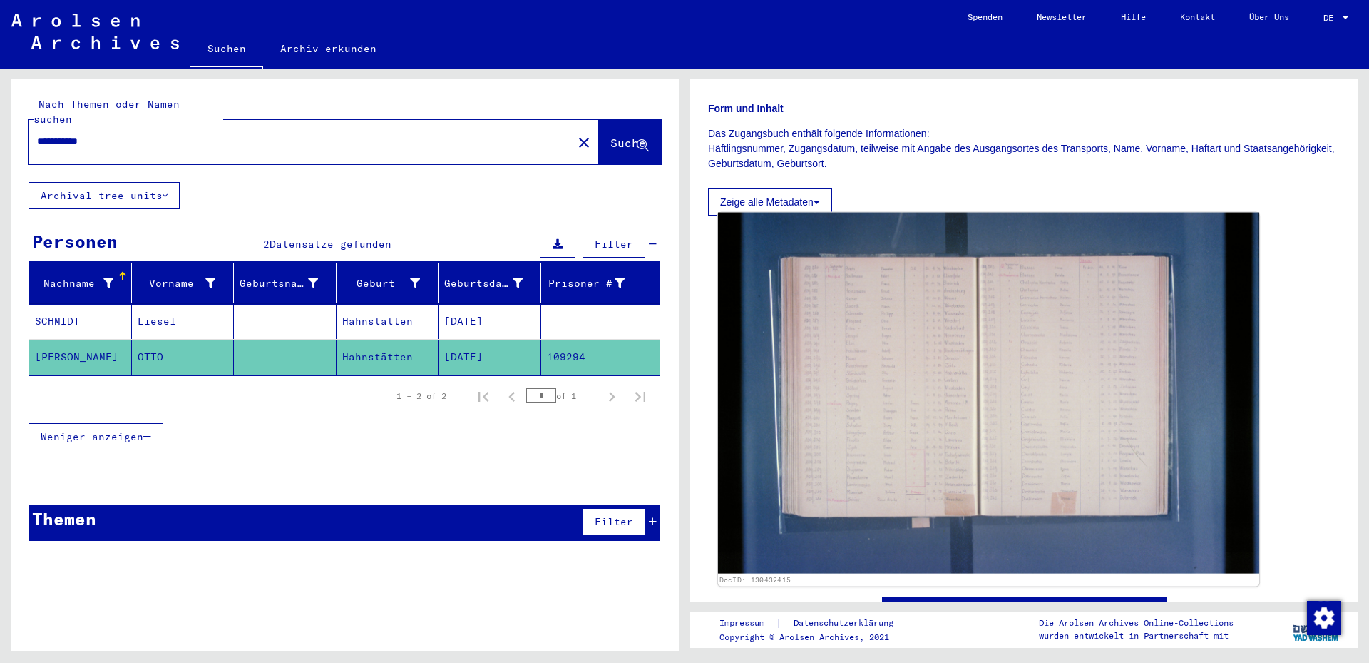
scroll to position [231, 0]
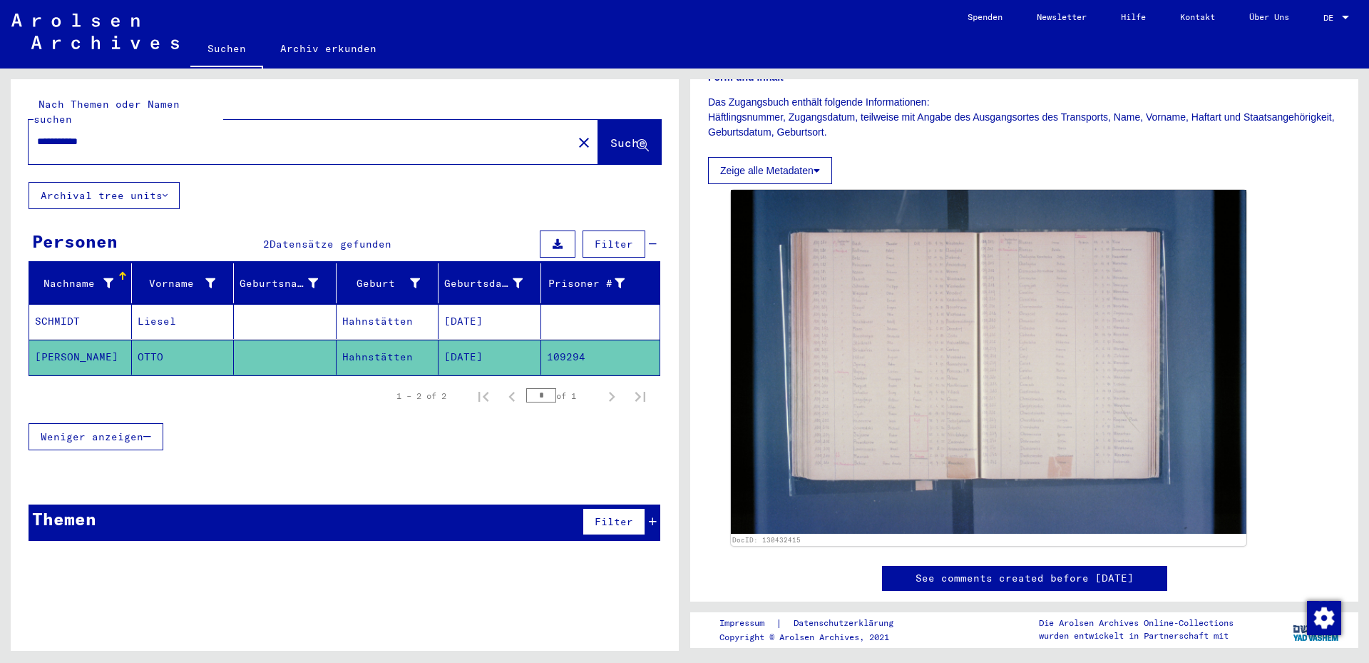
drag, startPoint x: 115, startPoint y: 126, endPoint x: 0, endPoint y: 133, distance: 115.1
click at [37, 134] on input "**********" at bounding box center [300, 141] width 527 height 15
click at [611, 136] on span "Suche" at bounding box center [629, 143] width 36 height 14
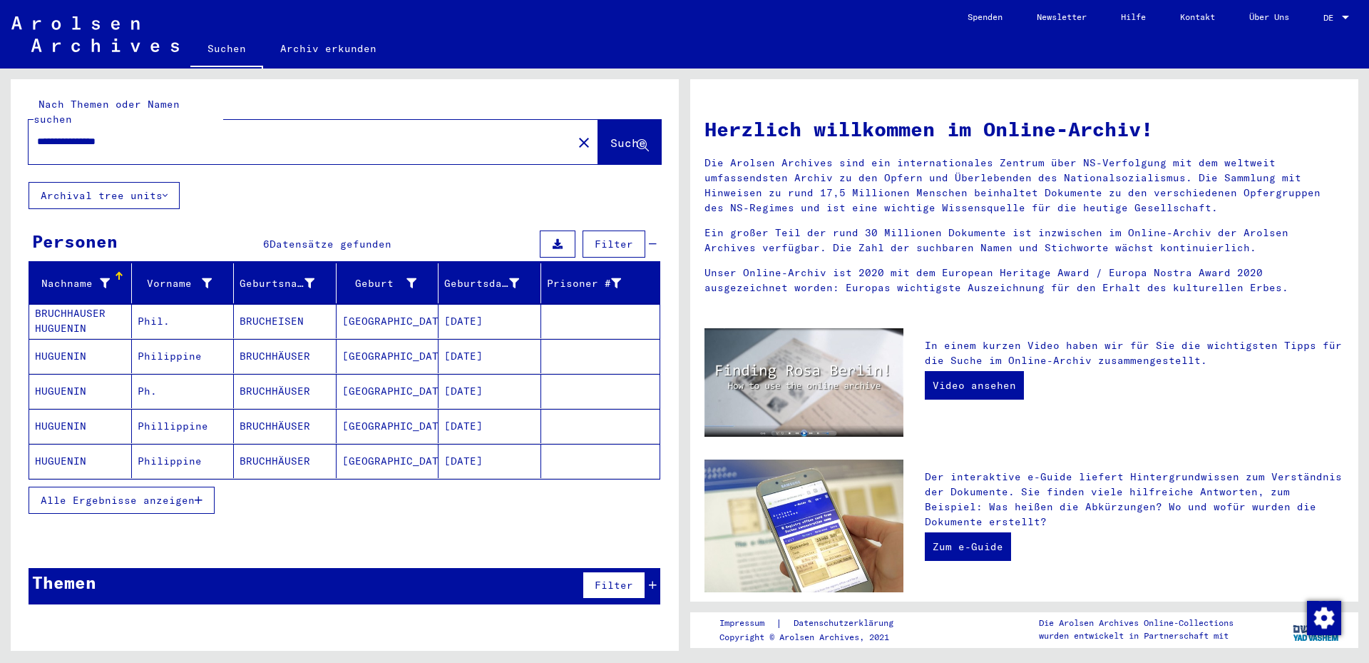
click at [196, 495] on icon "button" at bounding box center [199, 500] width 8 height 10
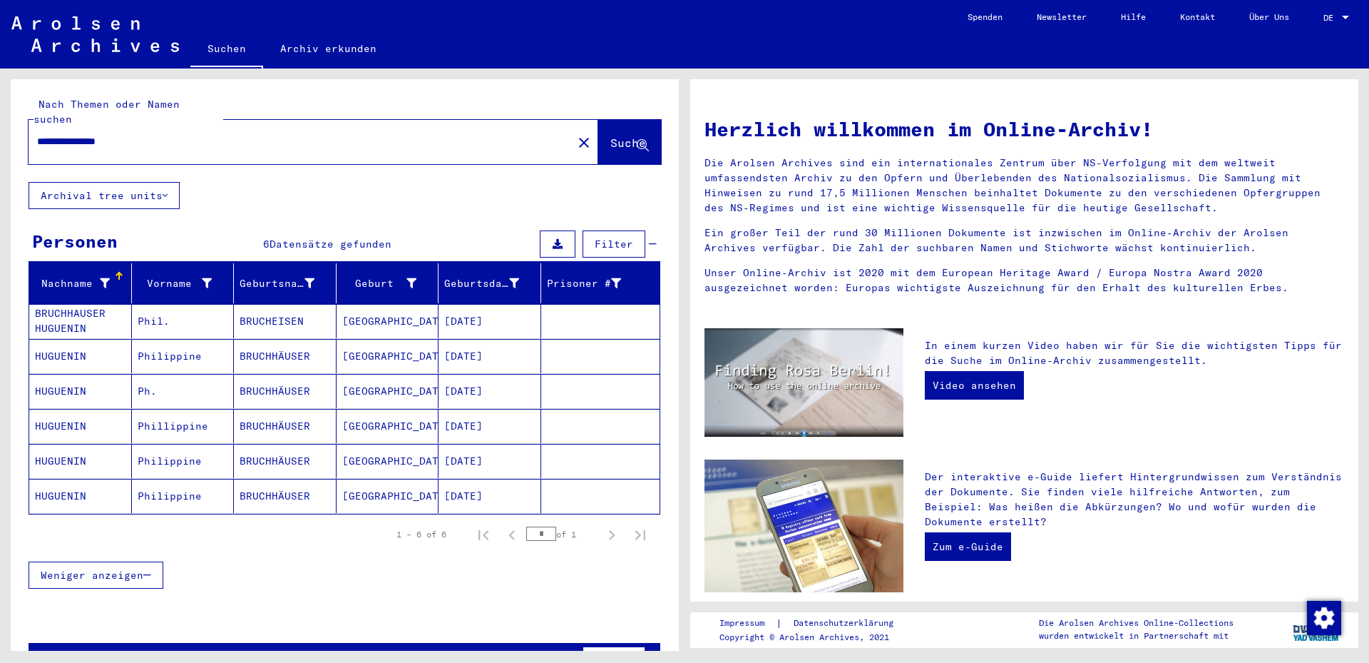
click at [185, 342] on mat-cell "Philippine" at bounding box center [183, 356] width 103 height 34
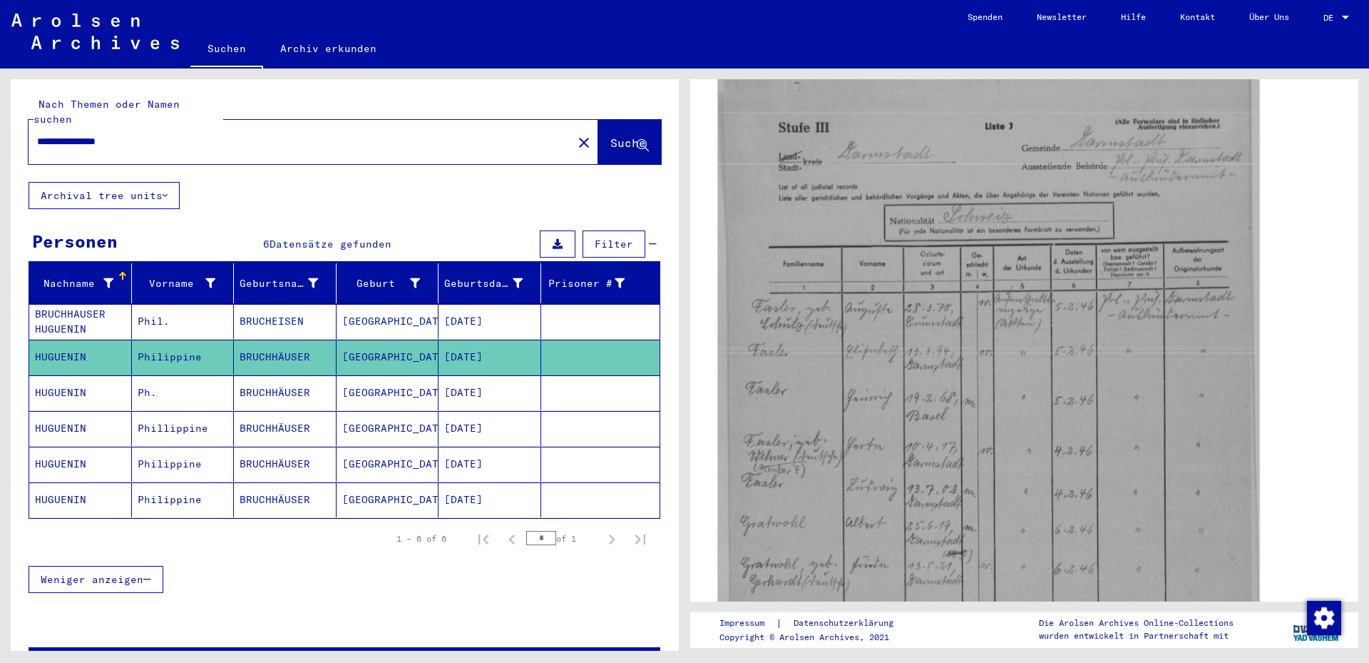
scroll to position [385, 0]
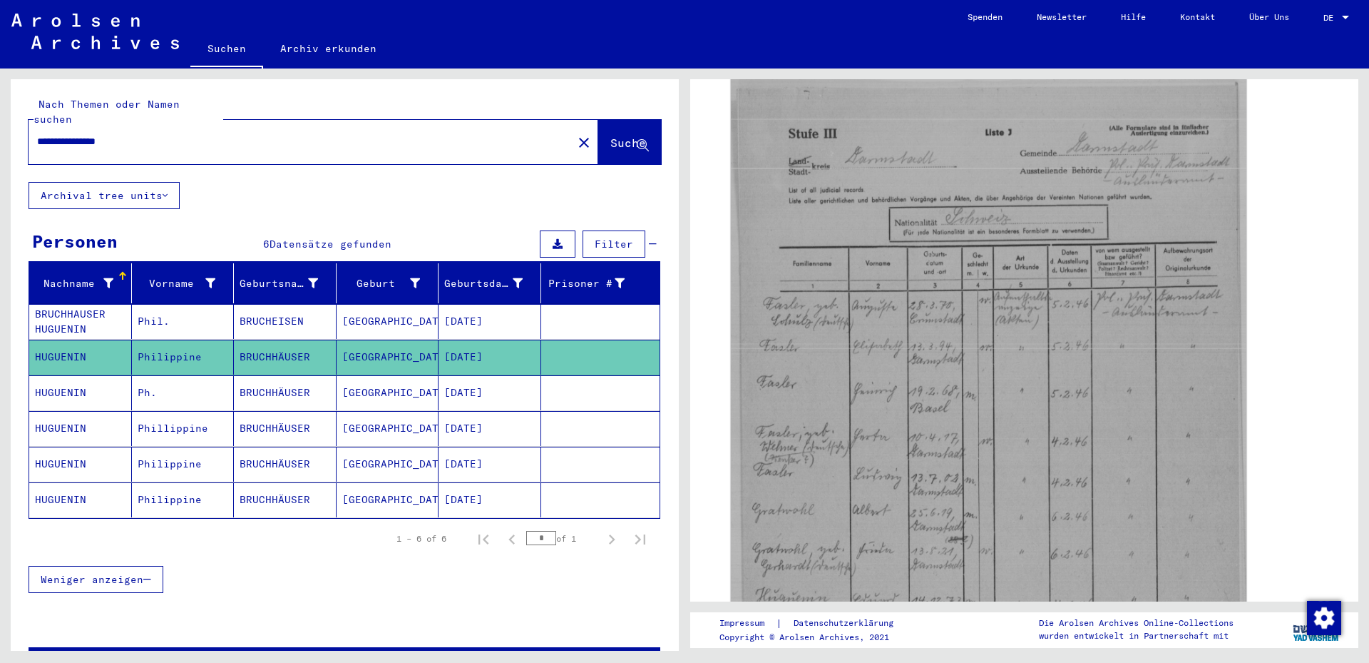
click at [197, 377] on mat-cell "Ph." at bounding box center [183, 392] width 103 height 35
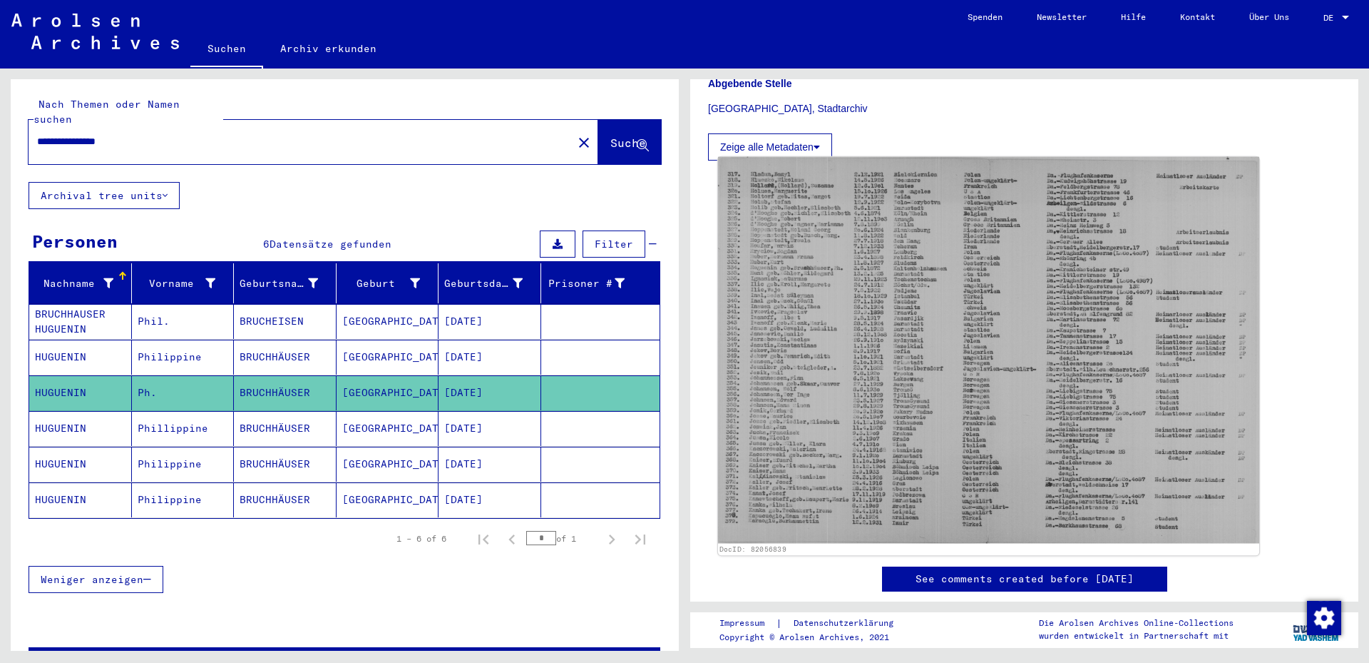
scroll to position [308, 0]
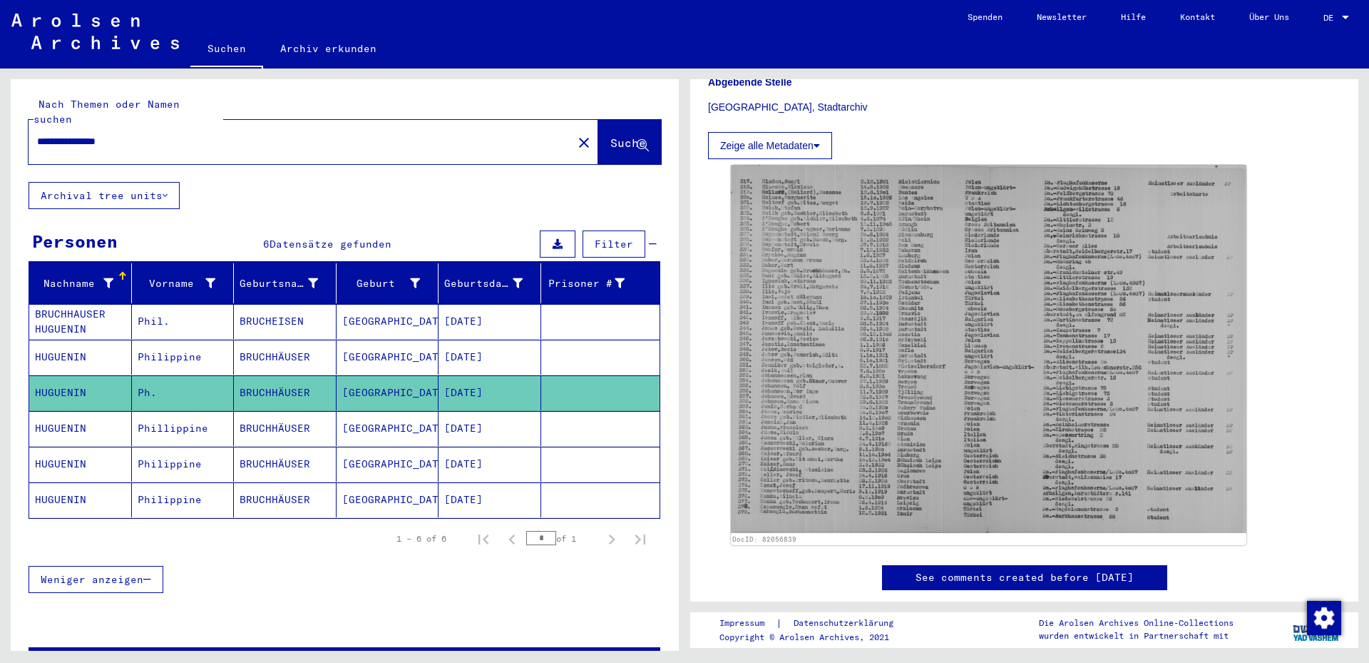
click at [167, 411] on mat-cell "Phillippine" at bounding box center [183, 428] width 103 height 35
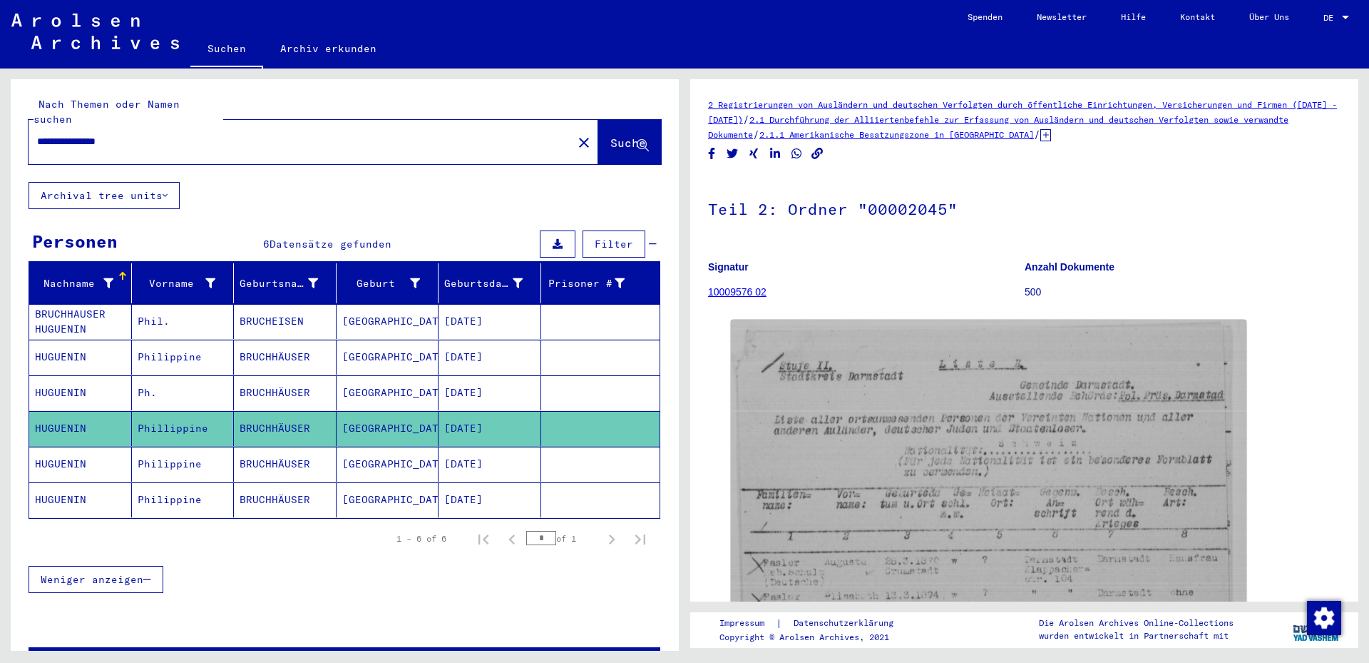
click at [181, 446] on mat-cell "Philippine" at bounding box center [183, 463] width 103 height 35
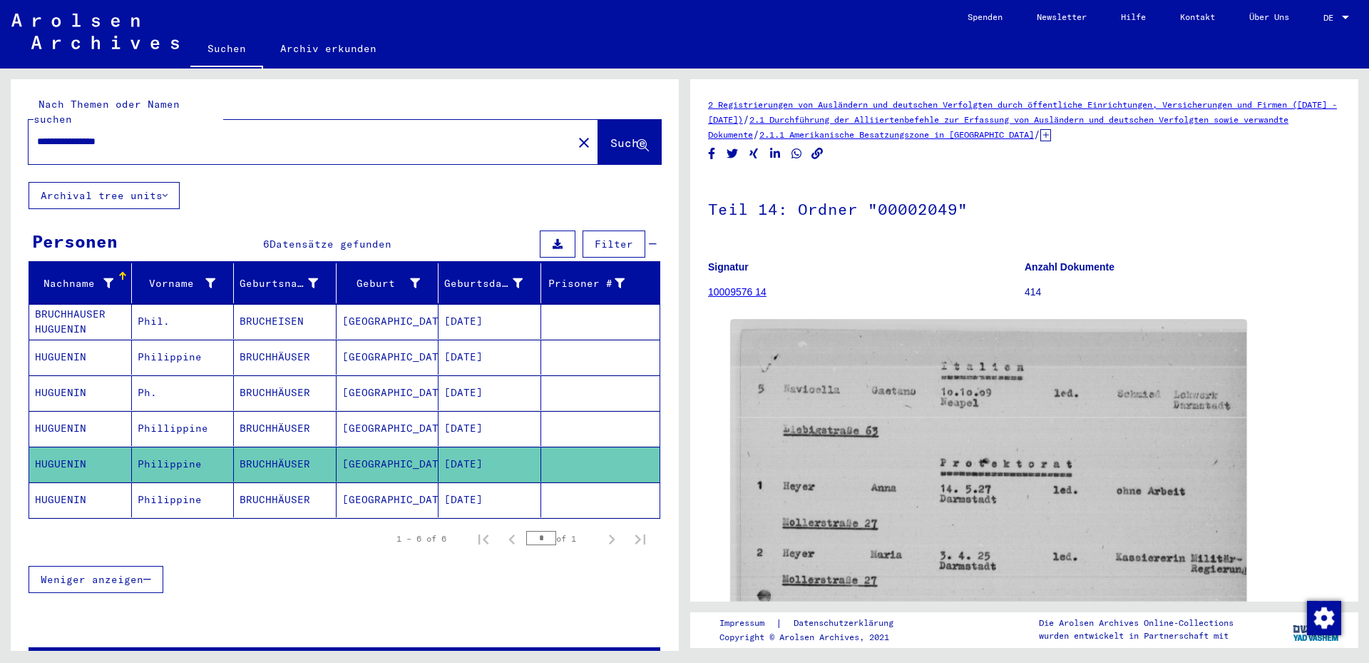
click at [187, 482] on mat-cell "Philippine" at bounding box center [183, 499] width 103 height 35
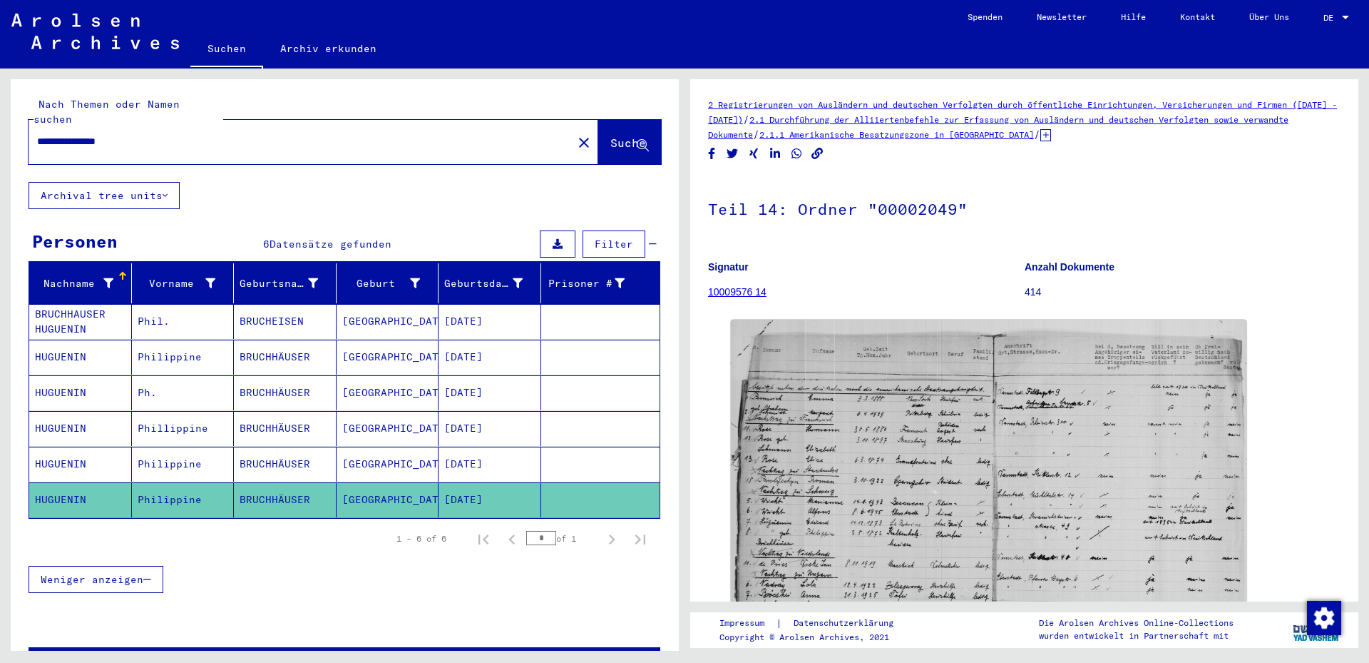
click at [190, 322] on mat-cell "Phil." at bounding box center [183, 321] width 103 height 35
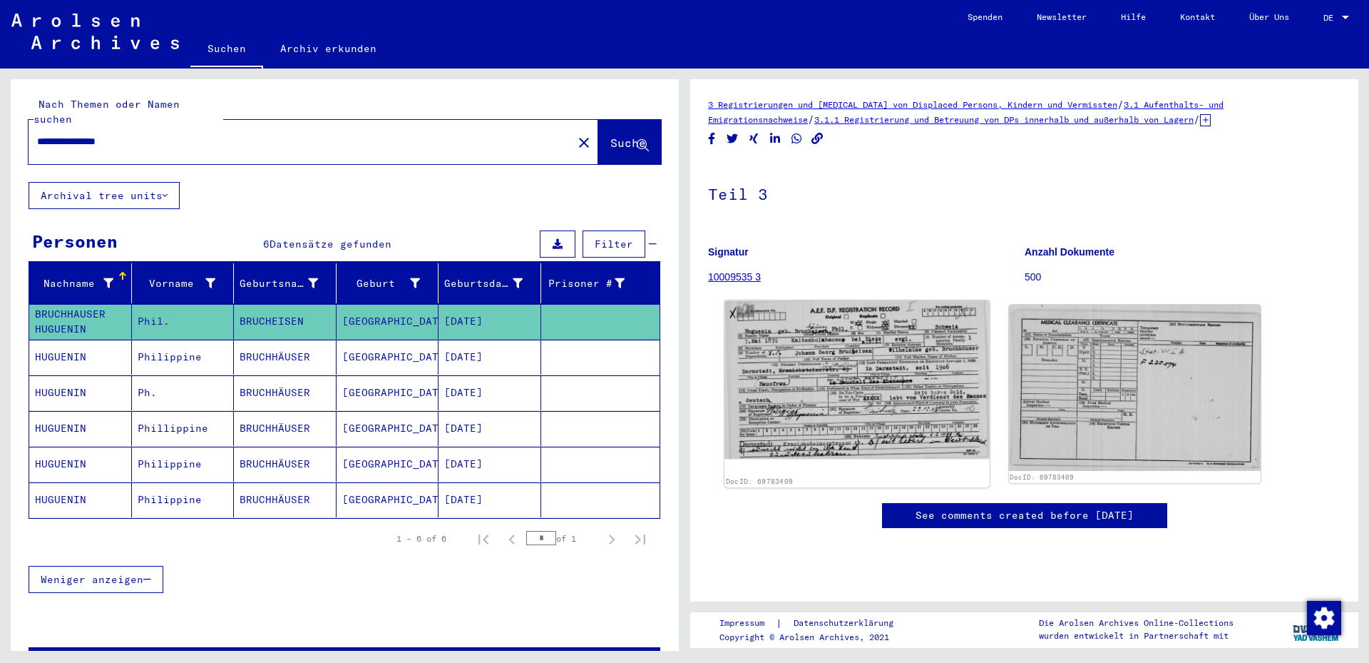
click at [843, 389] on img at bounding box center [857, 379] width 265 height 159
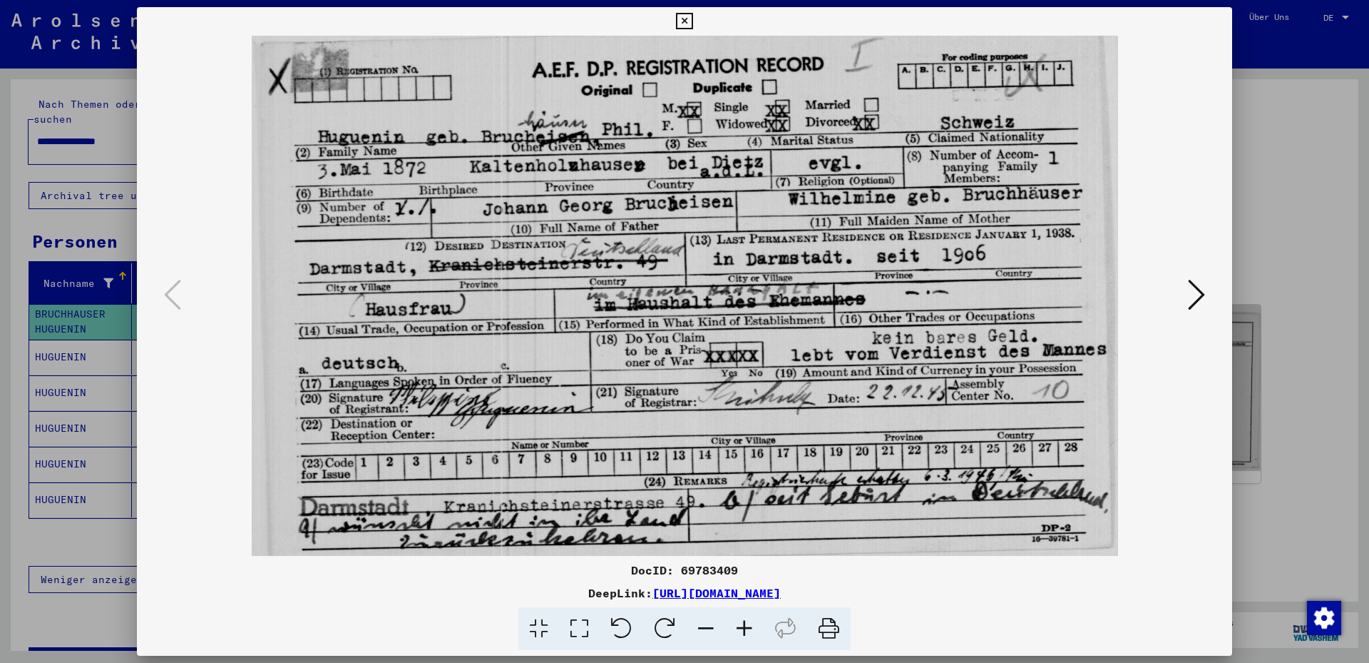
click at [1200, 292] on icon at bounding box center [1196, 294] width 17 height 34
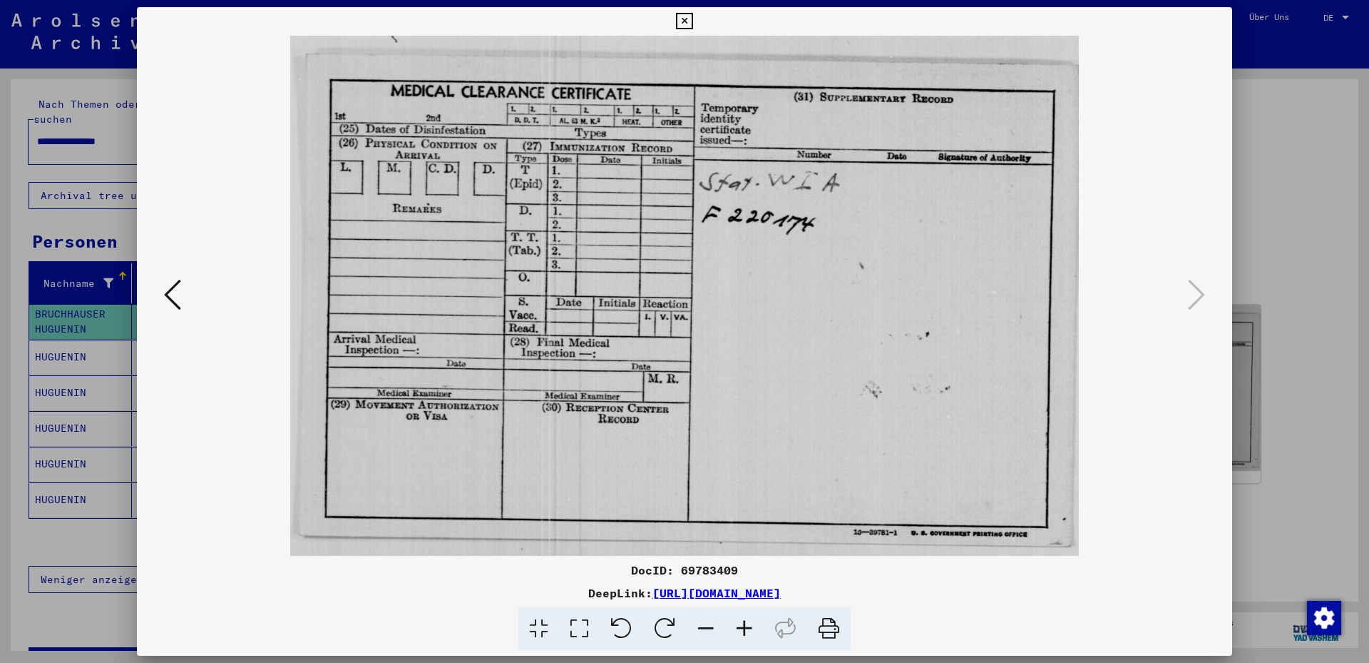
click at [162, 302] on button at bounding box center [173, 295] width 26 height 41
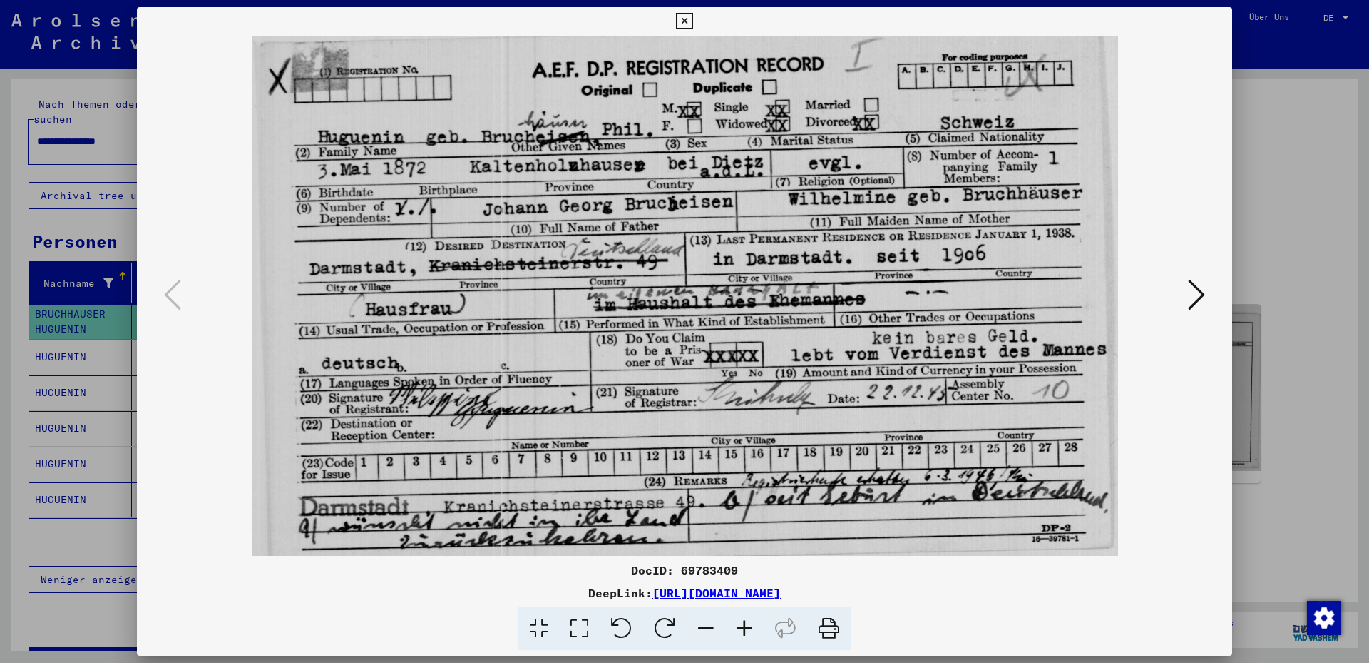
click at [693, 23] on icon at bounding box center [684, 21] width 16 height 17
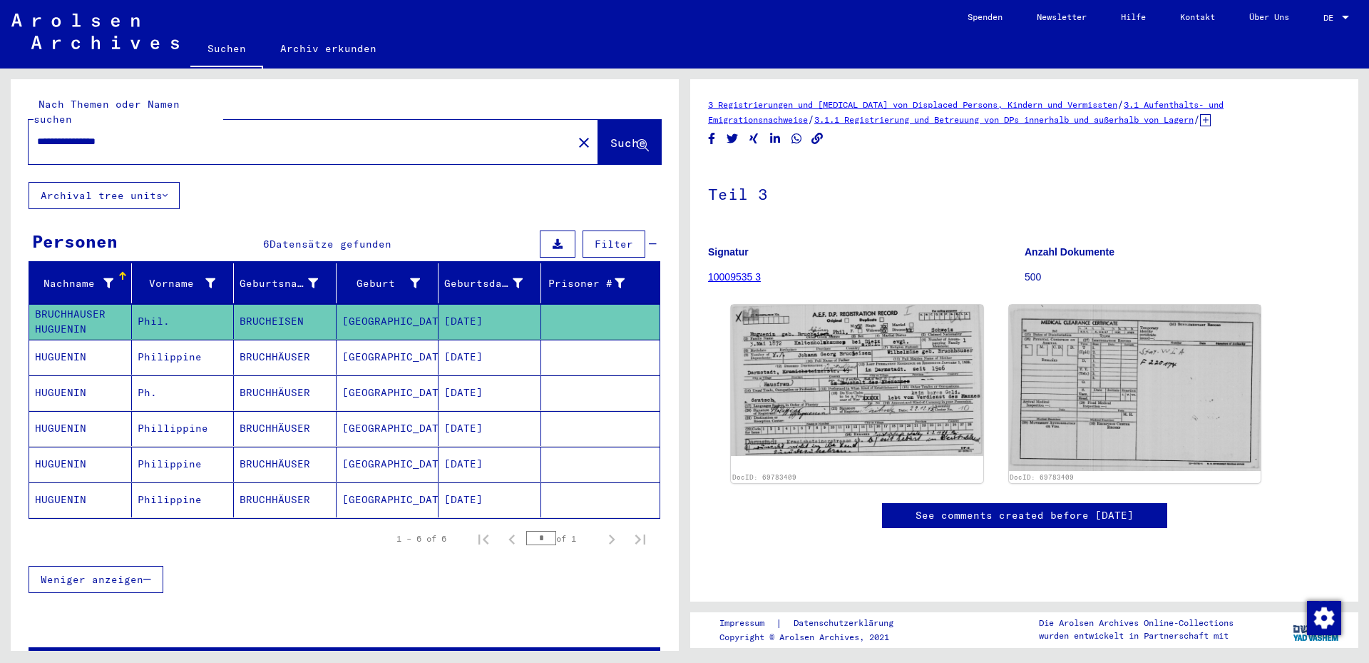
click at [213, 490] on mat-cell "Philippine" at bounding box center [183, 499] width 103 height 35
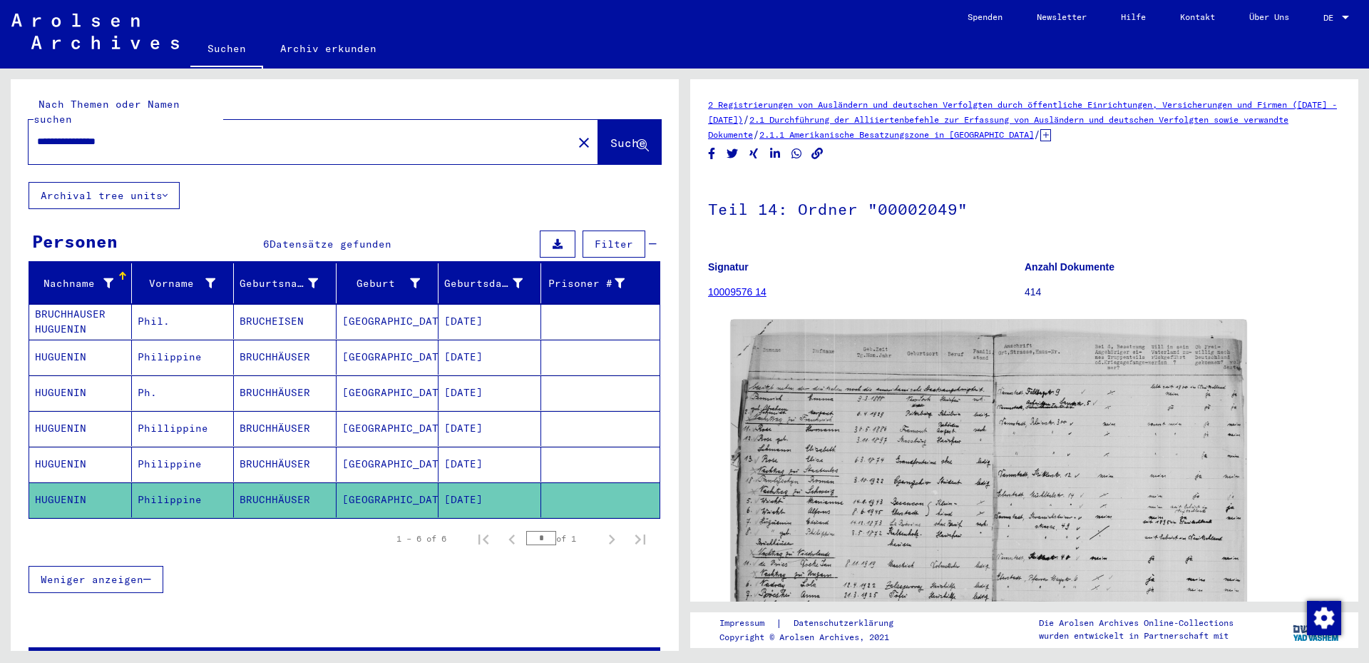
click at [208, 448] on mat-cell "Philippine" at bounding box center [183, 463] width 103 height 35
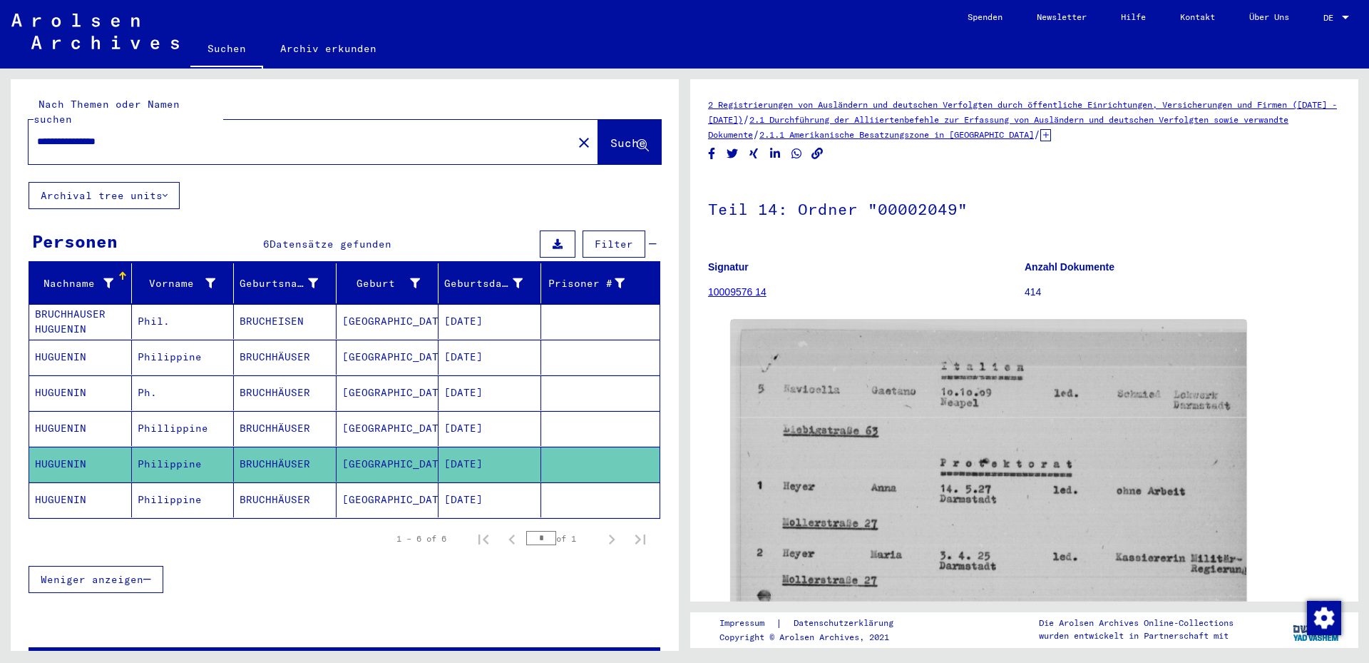
drag, startPoint x: 152, startPoint y: 120, endPoint x: 0, endPoint y: 141, distance: 153.4
click at [37, 141] on input "**********" at bounding box center [300, 141] width 527 height 15
type input "**********"
click at [598, 138] on button "Suche" at bounding box center [629, 142] width 63 height 44
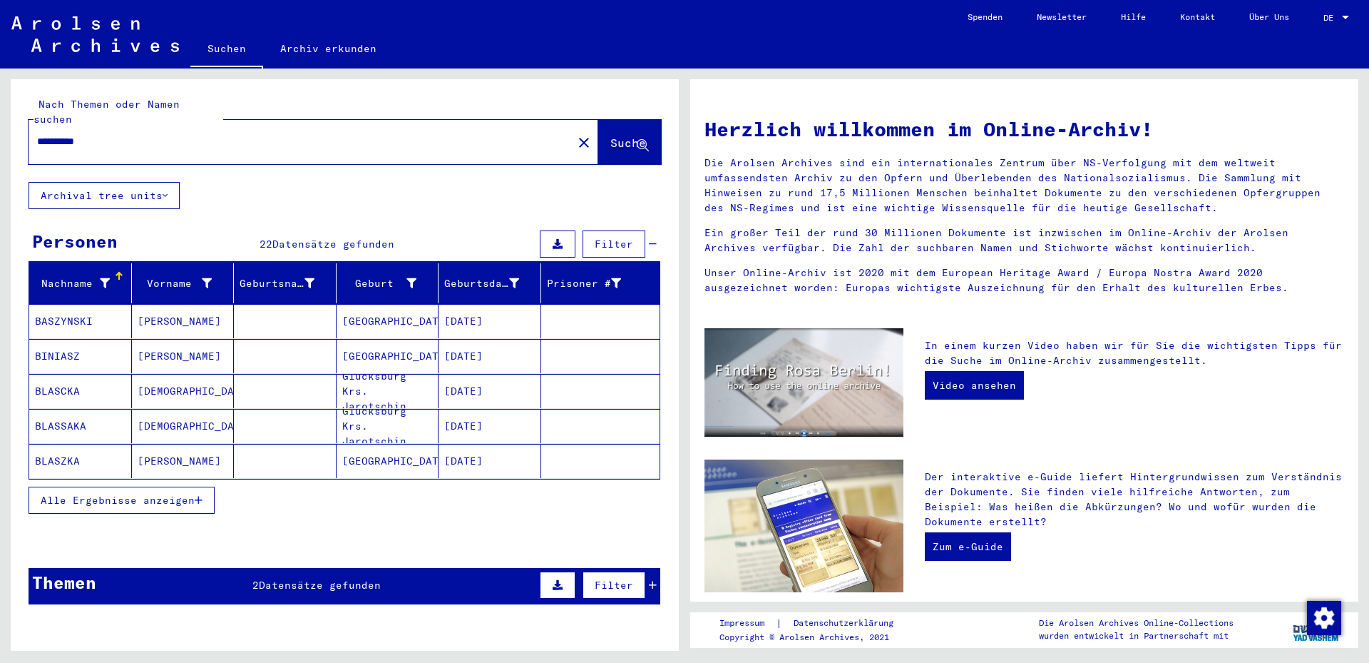
click at [180, 315] on mat-cell "[PERSON_NAME]" at bounding box center [183, 321] width 103 height 34
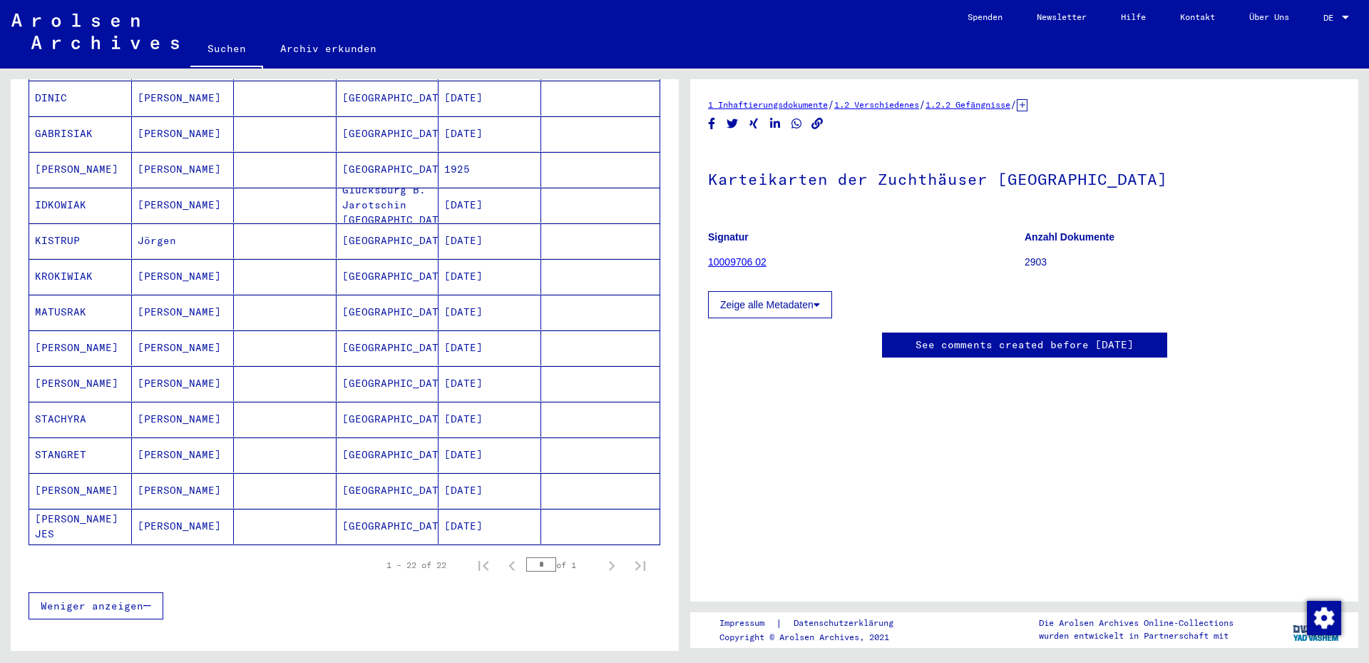
scroll to position [539, 0]
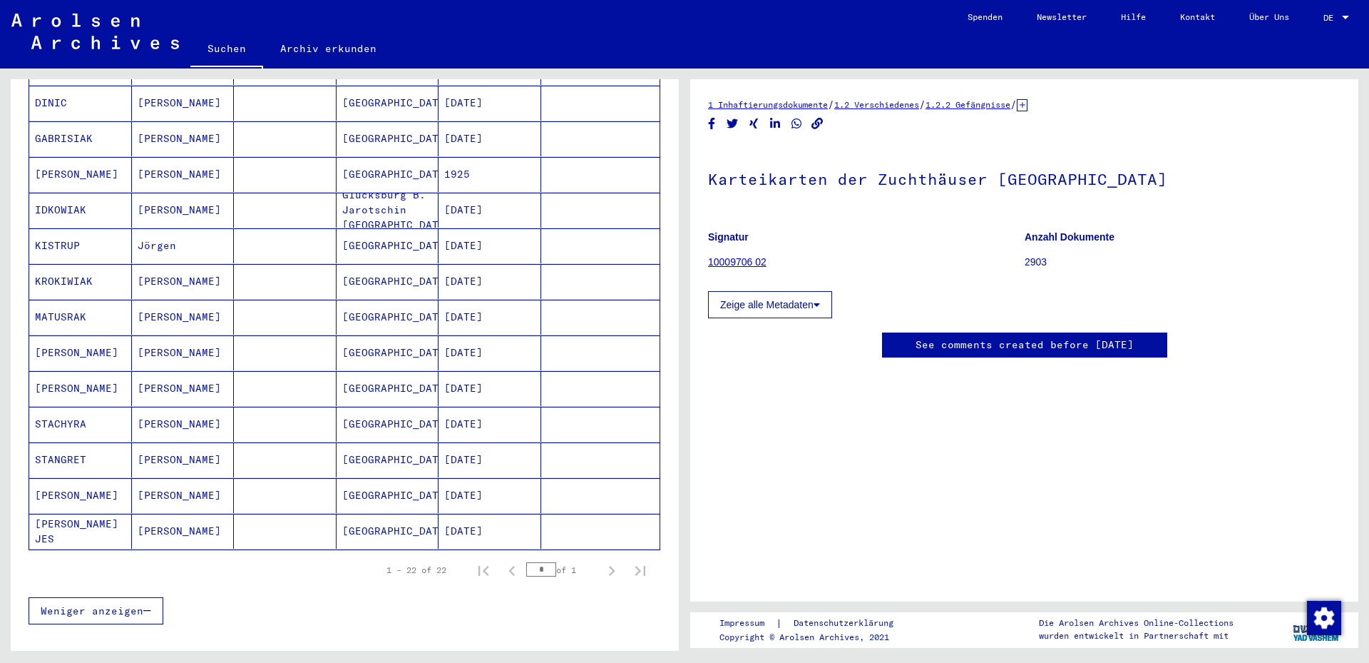
click at [204, 337] on mat-cell "[PERSON_NAME]" at bounding box center [183, 352] width 103 height 35
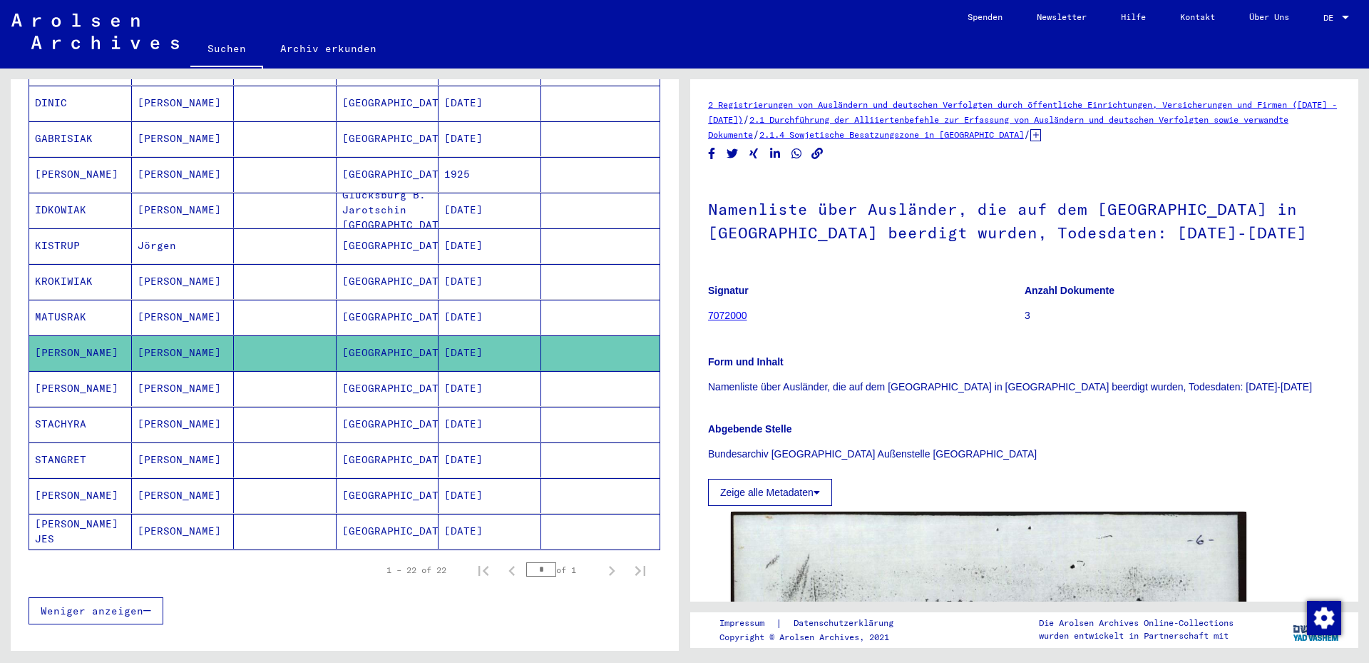
click at [179, 373] on mat-cell "[PERSON_NAME]" at bounding box center [183, 388] width 103 height 35
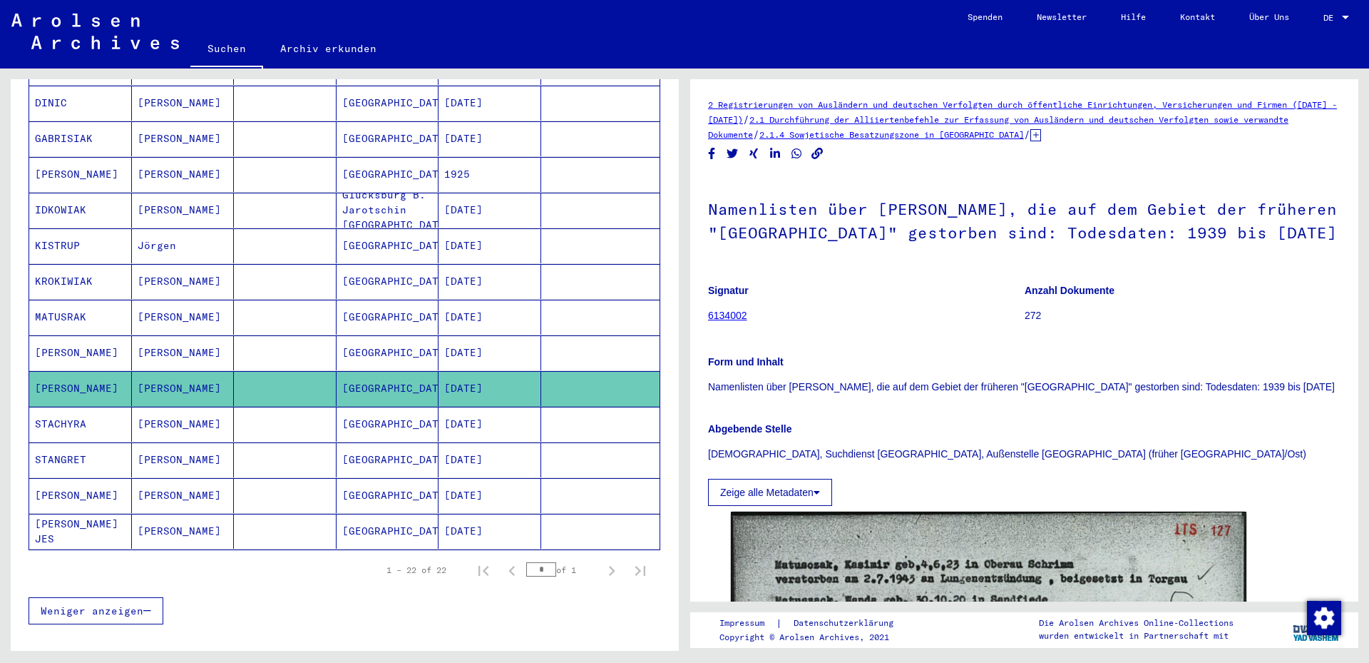
click at [184, 412] on mat-cell "[PERSON_NAME]" at bounding box center [183, 424] width 103 height 35
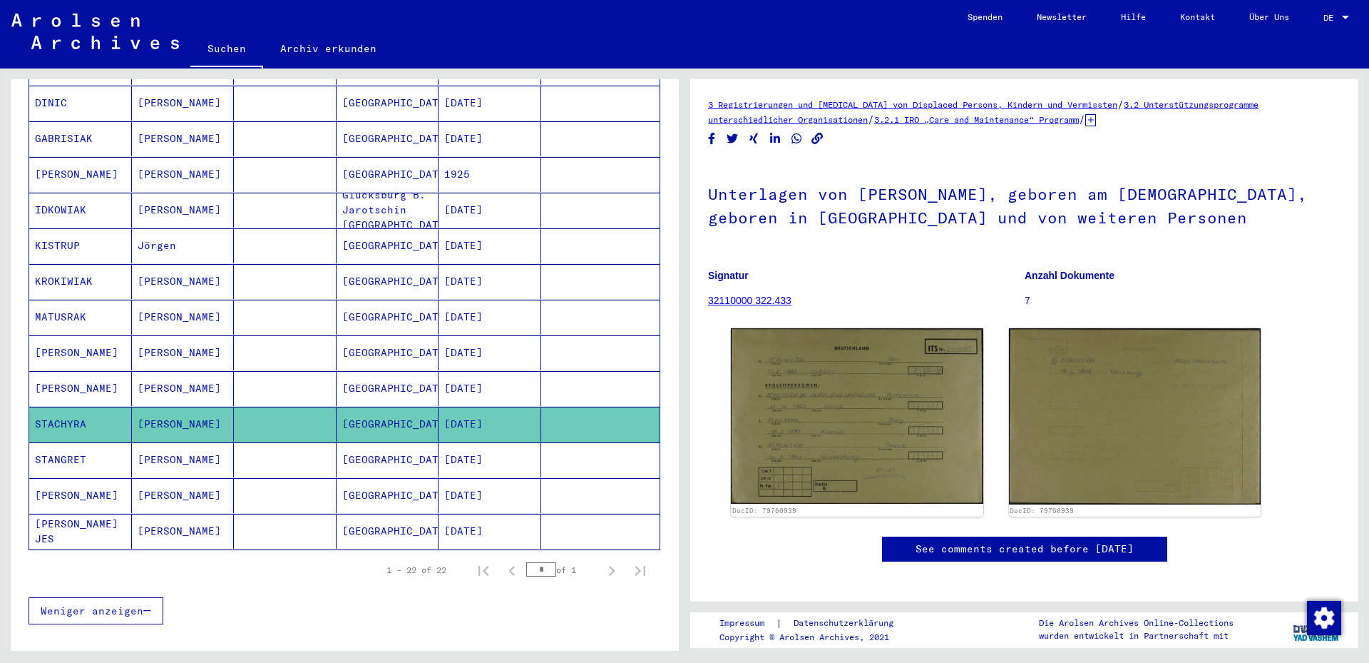
click at [195, 442] on mat-cell "[PERSON_NAME]" at bounding box center [183, 459] width 103 height 35
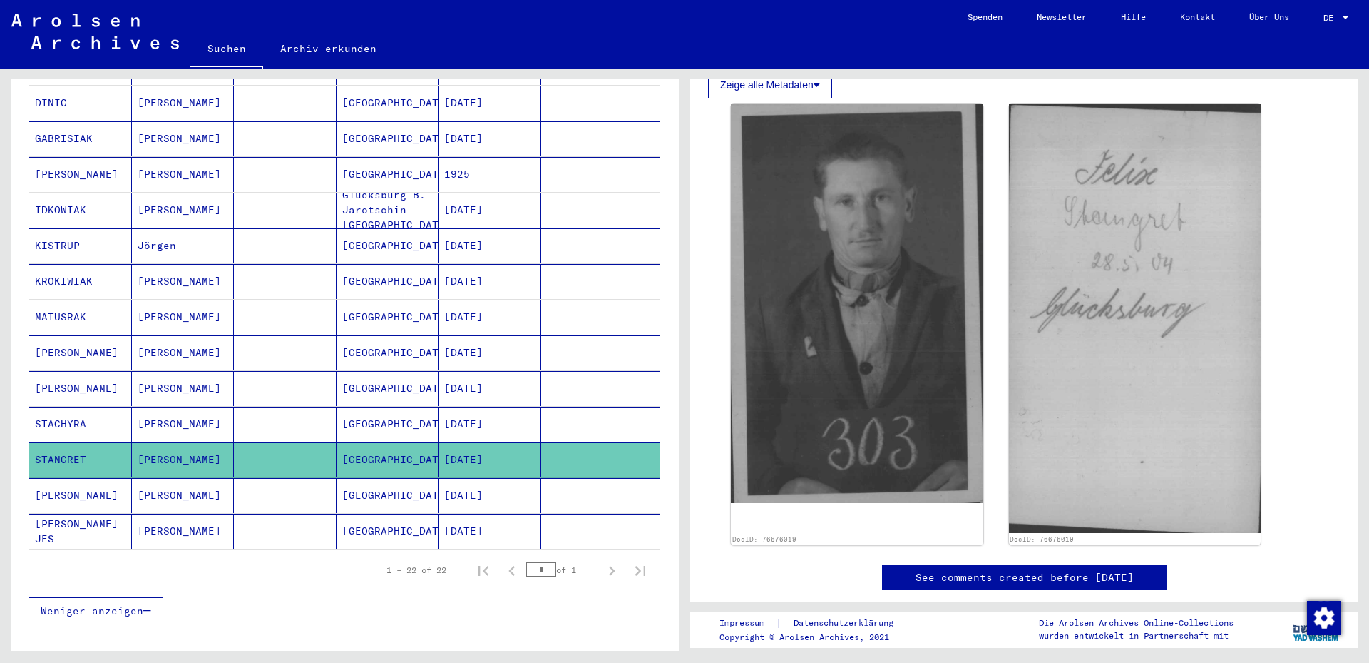
scroll to position [385, 0]
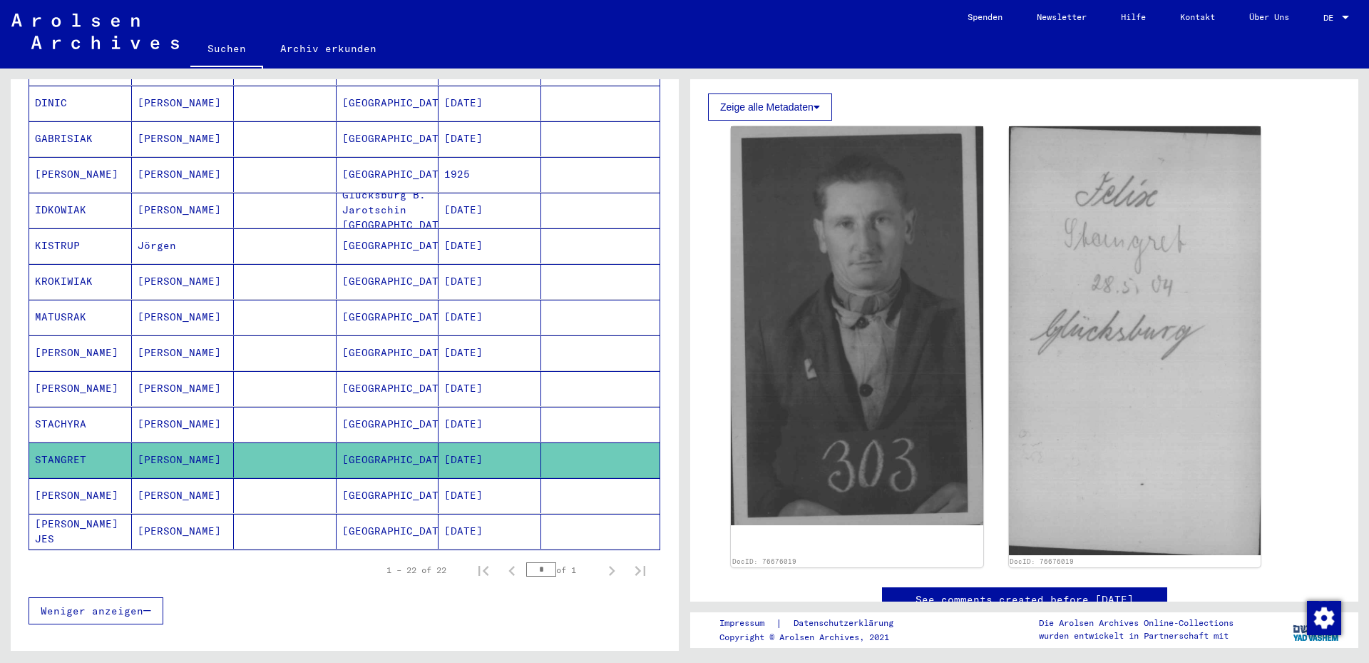
click at [190, 480] on mat-cell "[PERSON_NAME]" at bounding box center [183, 495] width 103 height 35
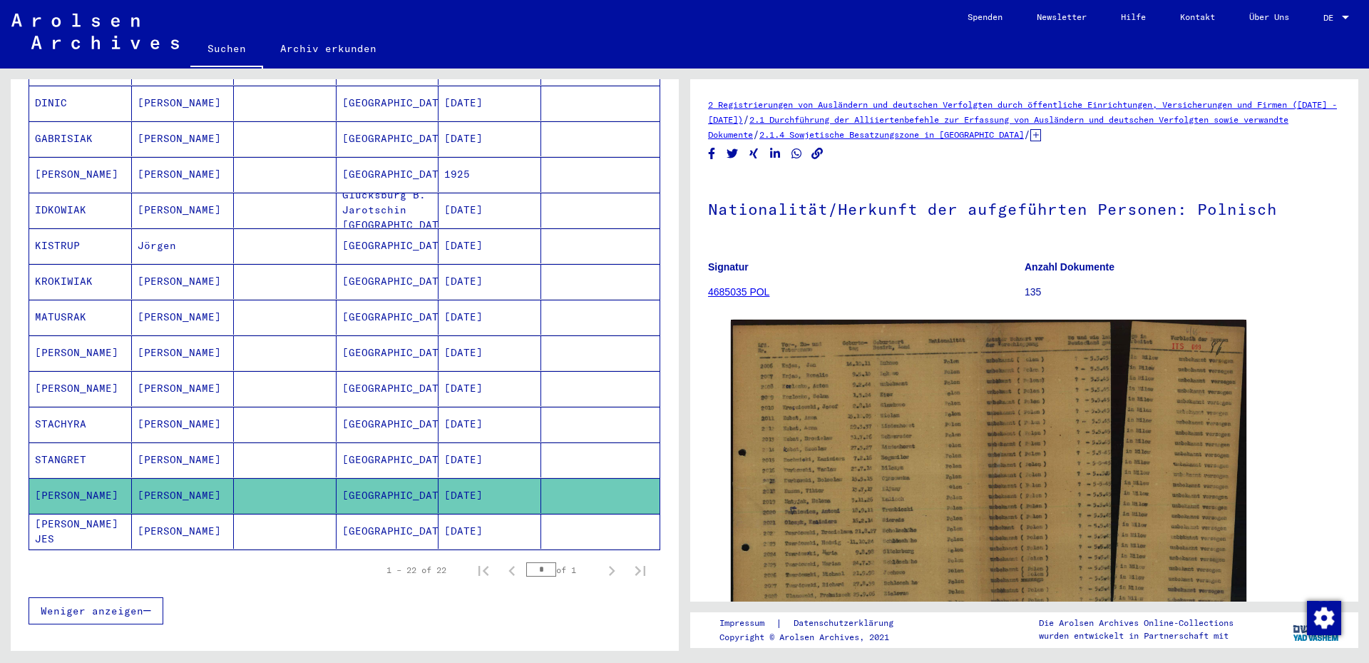
click at [192, 514] on mat-cell "[PERSON_NAME]" at bounding box center [183, 531] width 103 height 35
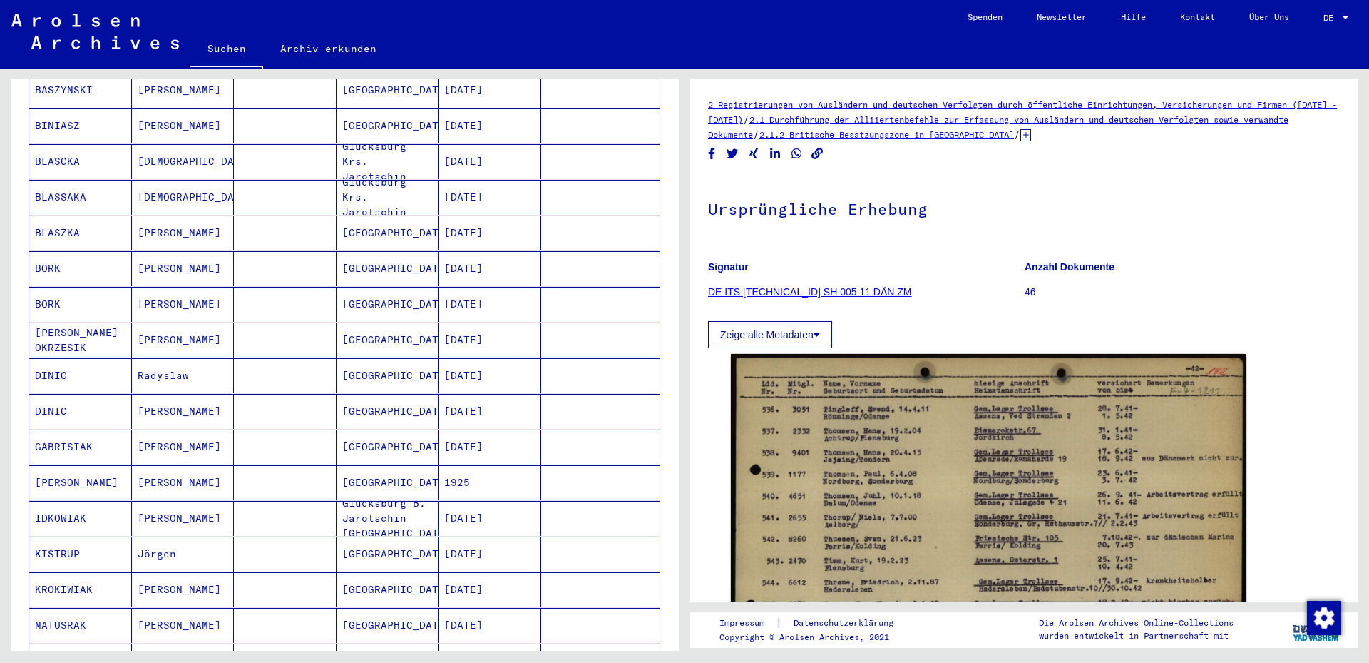
scroll to position [77, 0]
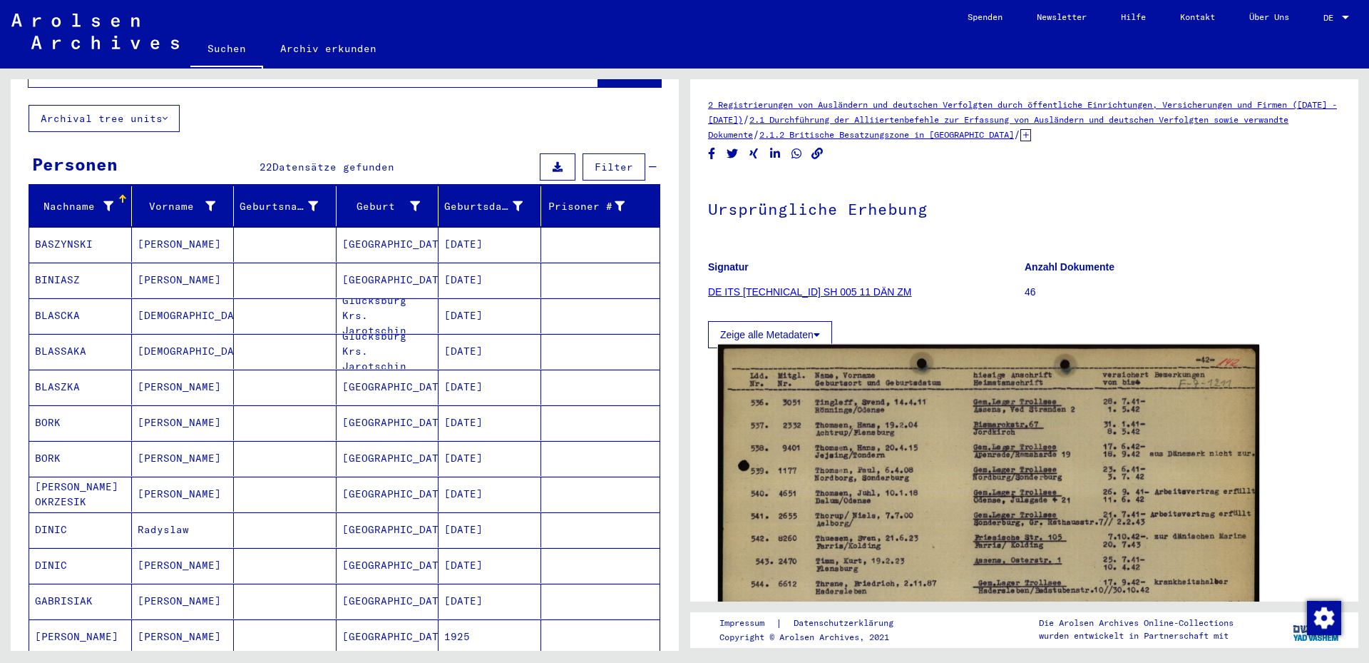
click at [834, 502] on img at bounding box center [988, 537] width 541 height 387
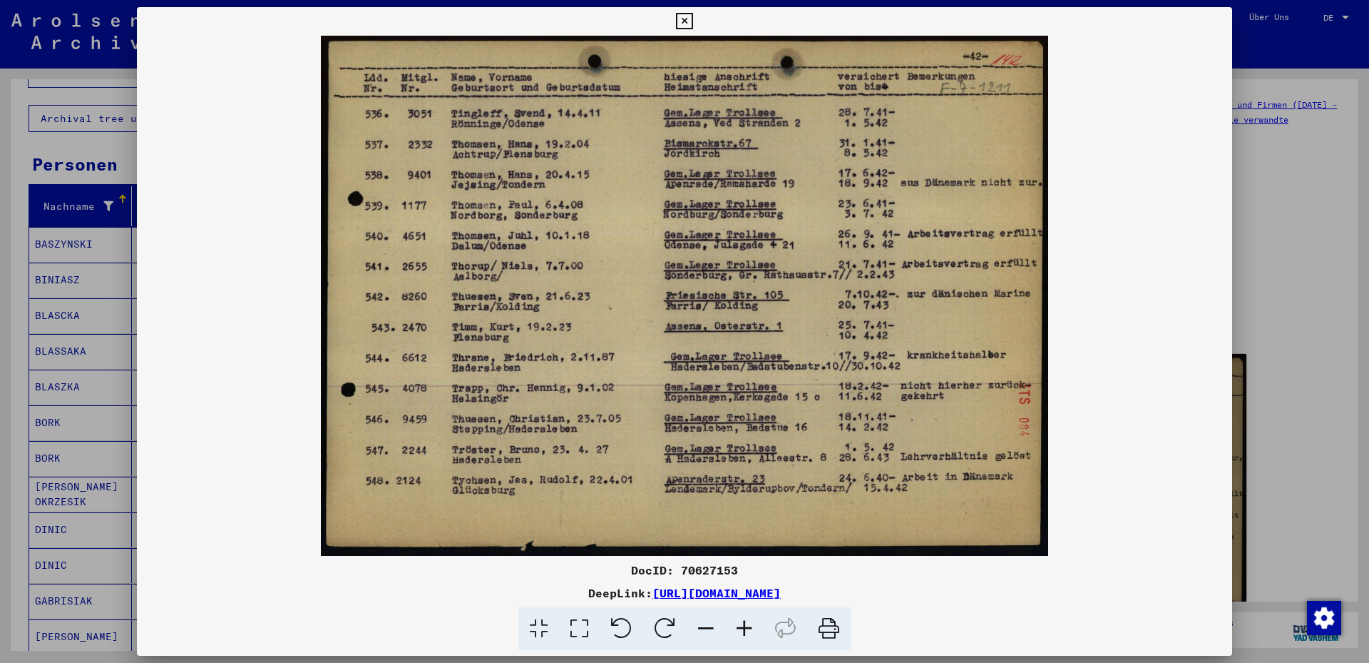
click at [693, 24] on icon at bounding box center [684, 21] width 16 height 17
